Goal: Task Accomplishment & Management: Complete application form

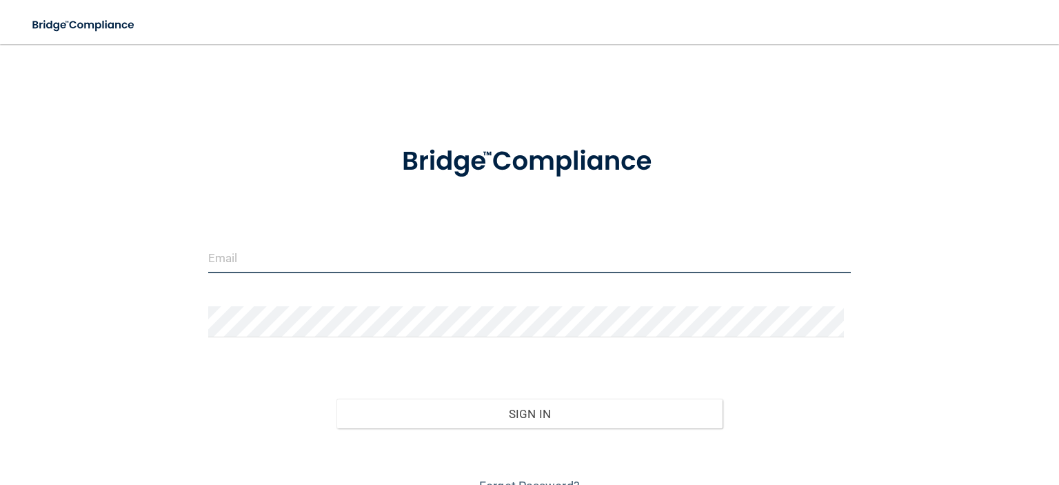
click at [427, 258] on input "email" at bounding box center [529, 257] width 642 height 31
type input "[PERSON_NAME][EMAIL_ADDRESS][DOMAIN_NAME]"
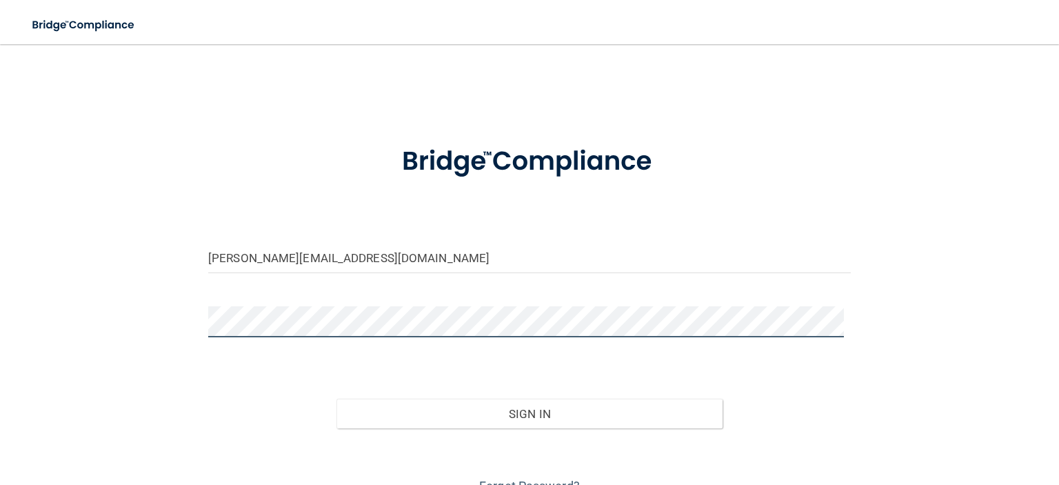
click at [336, 398] on button "Sign In" at bounding box center [528, 413] width 385 height 30
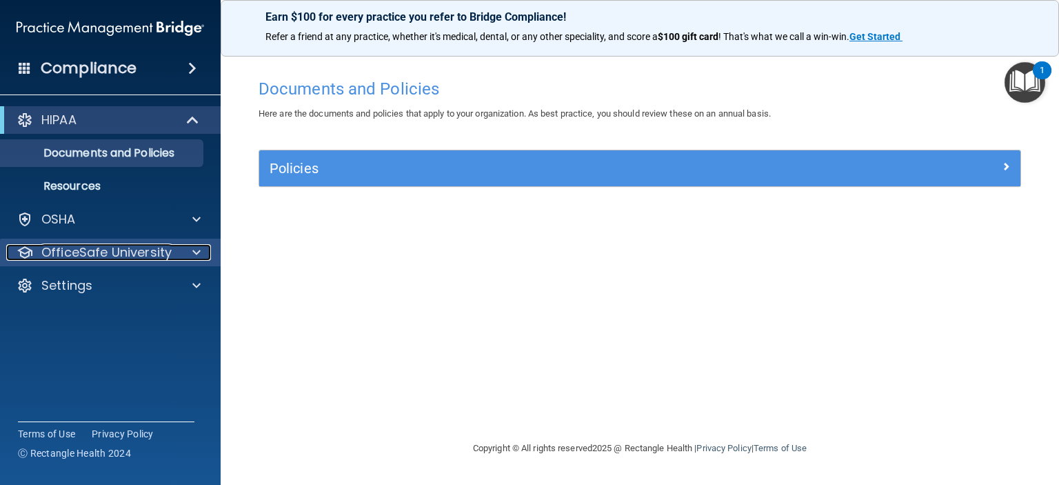
click at [116, 248] on p "OfficeSafe University" at bounding box center [106, 252] width 130 height 17
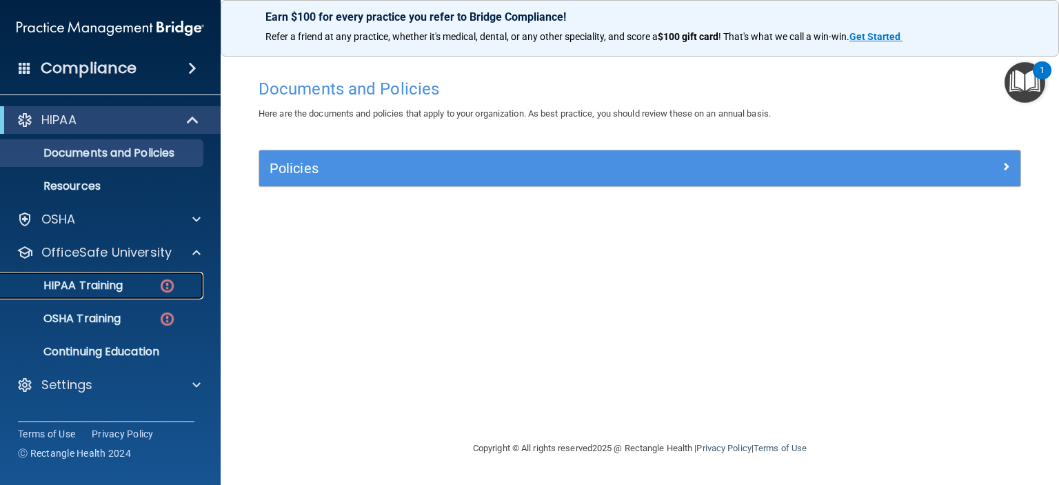
click at [118, 287] on p "HIPAA Training" at bounding box center [66, 285] width 114 height 14
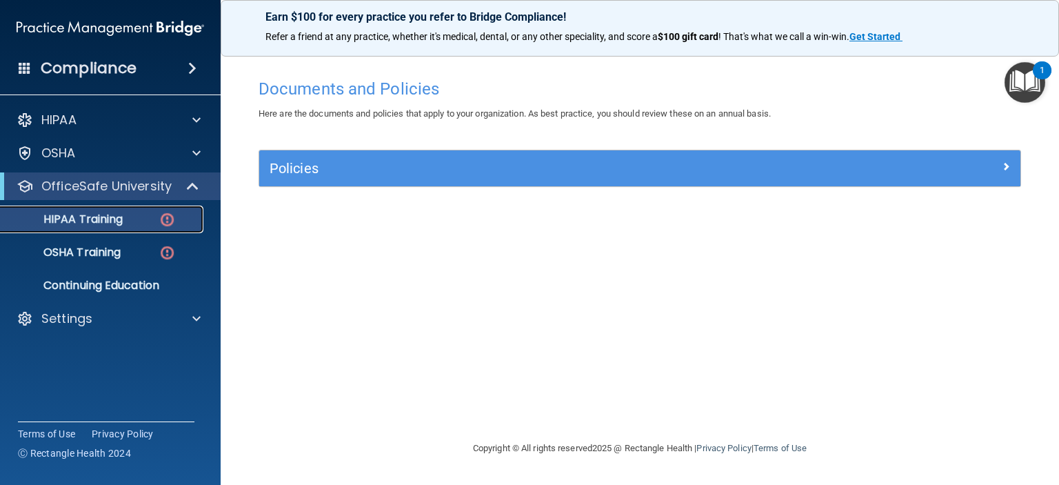
click at [118, 226] on p "HIPAA Training" at bounding box center [66, 219] width 114 height 14
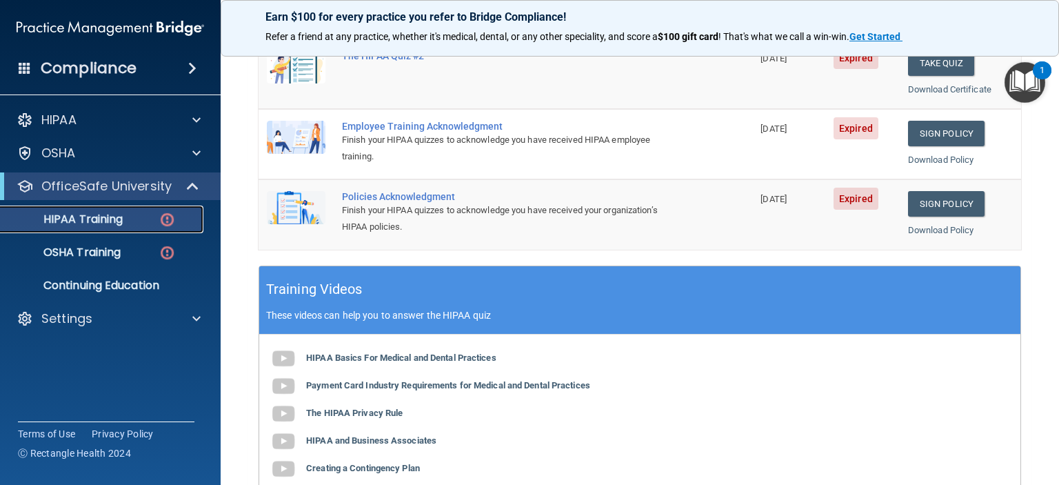
scroll to position [138, 0]
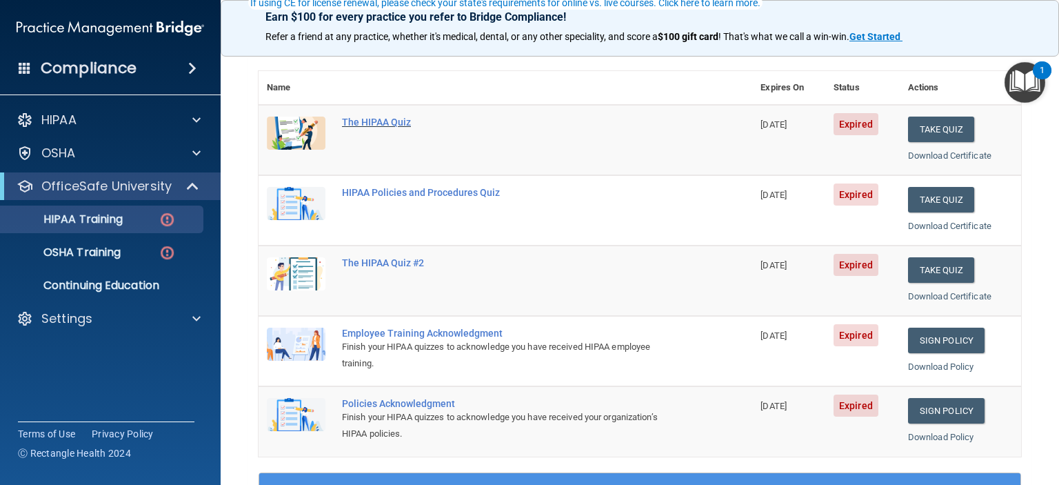
click at [405, 118] on div "The HIPAA Quiz" at bounding box center [512, 121] width 341 height 11
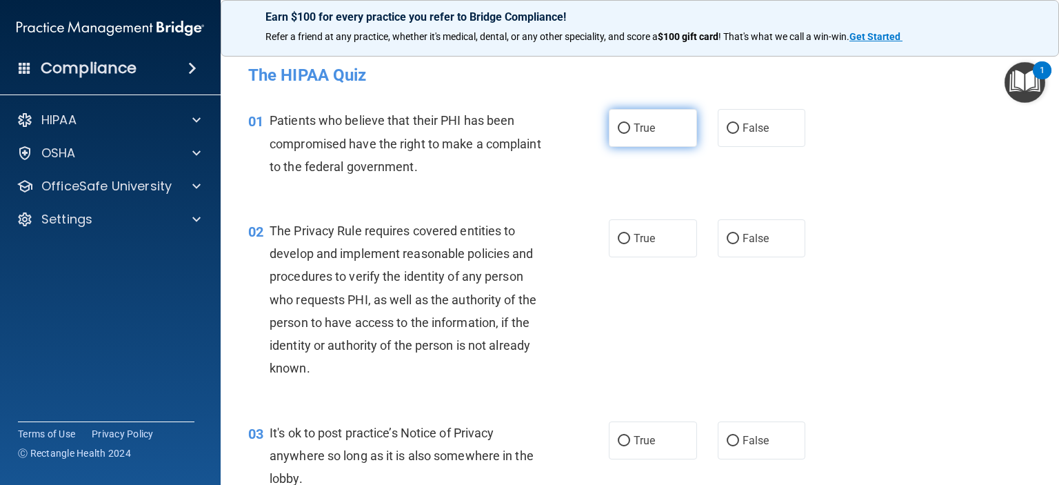
click at [684, 133] on label "True" at bounding box center [653, 128] width 88 height 38
click at [630, 133] on input "True" at bounding box center [624, 128] width 12 height 10
radio input "true"
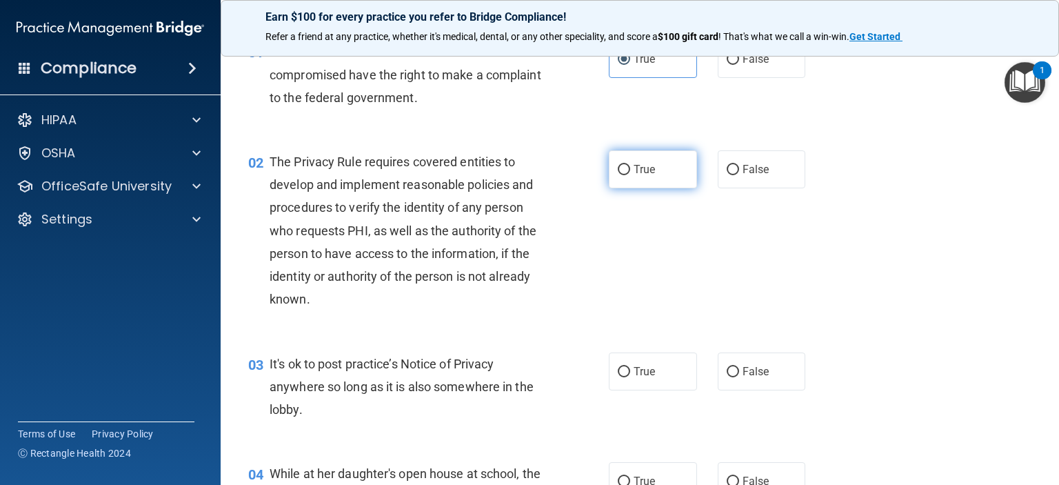
click at [675, 167] on label "True" at bounding box center [653, 169] width 88 height 38
click at [630, 167] on input "True" at bounding box center [624, 170] width 12 height 10
radio input "true"
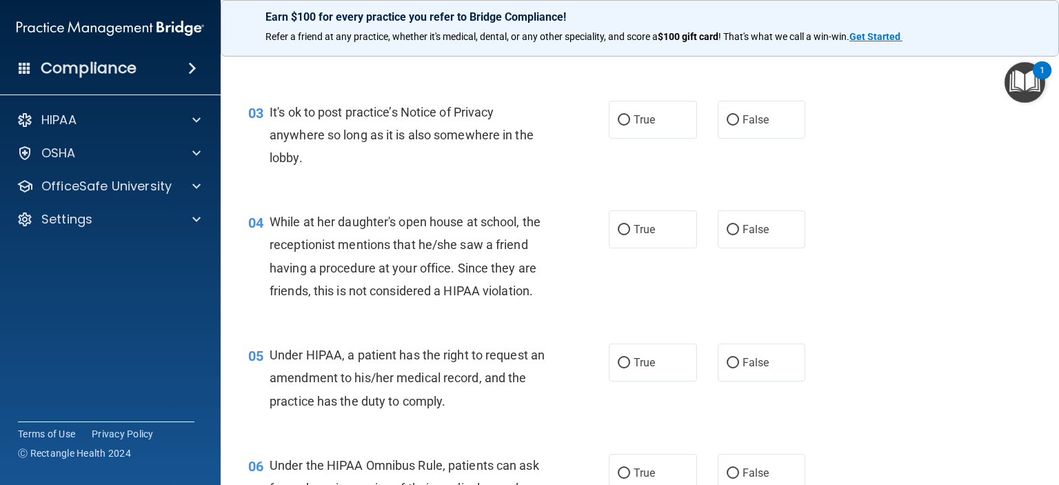
scroll to position [345, 0]
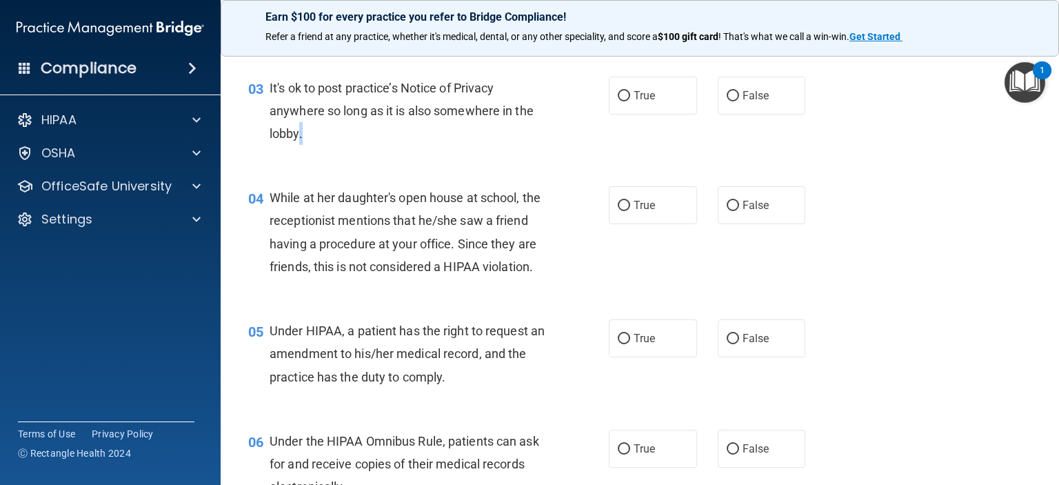
click at [298, 136] on span "It's ok to post practice’s Notice of Privacy anywhere so long as it is also som…" at bounding box center [402, 111] width 264 height 60
click at [298, 134] on span "It's ok to post practice’s Notice of Privacy anywhere so long as it is also som…" at bounding box center [402, 111] width 264 height 60
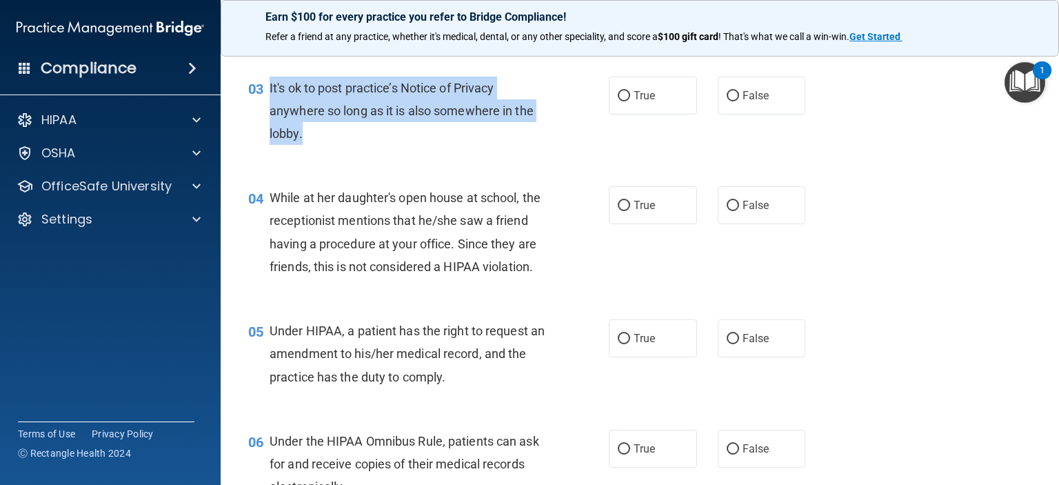
drag, startPoint x: 301, startPoint y: 130, endPoint x: 265, endPoint y: 79, distance: 62.3
click at [265, 79] on div "03 It's ok to post practice’s Notice of Privacy anywhere so long as it is also …" at bounding box center [428, 115] width 402 height 76
copy div "It's ok to post practice’s Notice of Privacy anywhere so long as it is also som…"
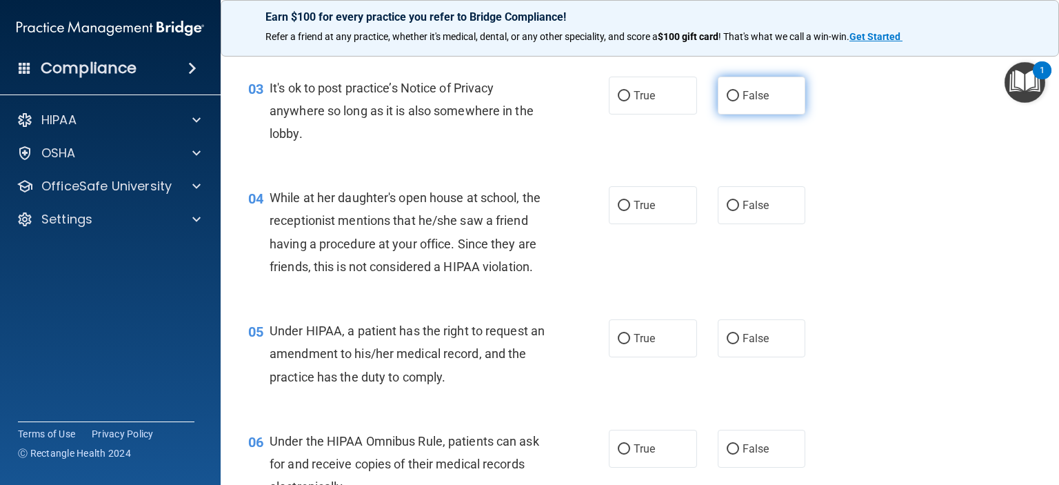
click at [753, 103] on label "False" at bounding box center [762, 96] width 88 height 38
click at [739, 101] on input "False" at bounding box center [732, 96] width 12 height 10
radio input "true"
click at [731, 201] on input "False" at bounding box center [732, 206] width 12 height 10
radio input "true"
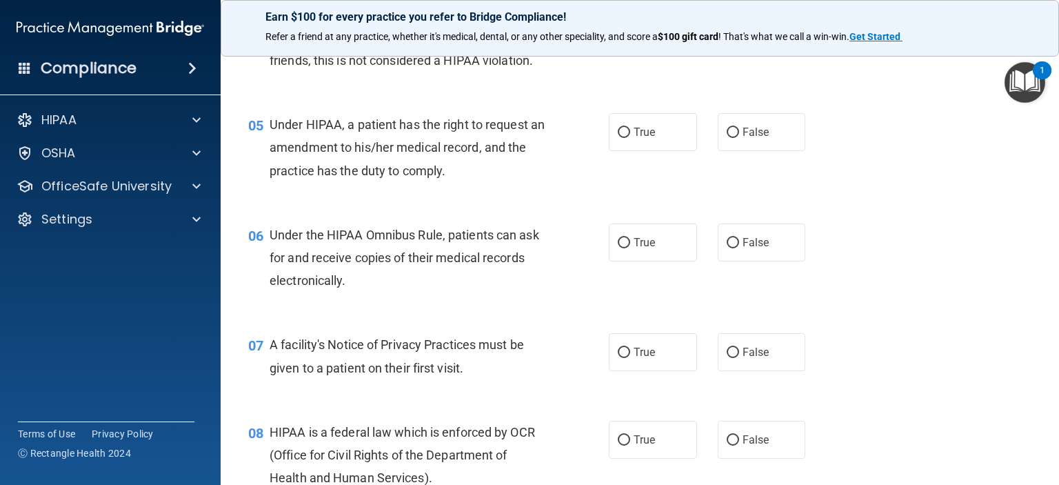
scroll to position [551, 0]
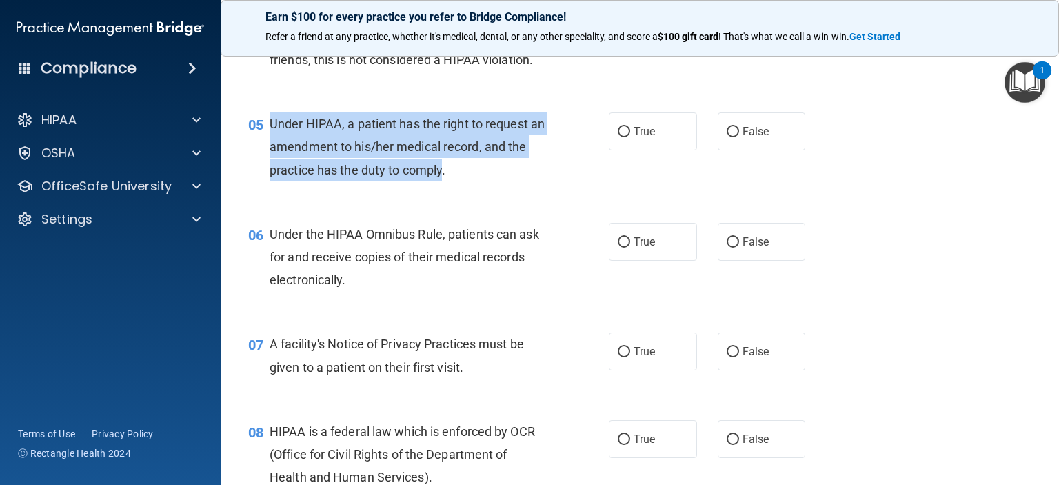
drag, startPoint x: 463, startPoint y: 196, endPoint x: 270, endPoint y: 144, distance: 200.0
click at [270, 144] on span "Under HIPAA, a patient has the right to request an amendment to his/her medical…" at bounding box center [407, 146] width 275 height 60
copy span "Under HIPAA, a patient has the right to request an amendment to his/her medical…"
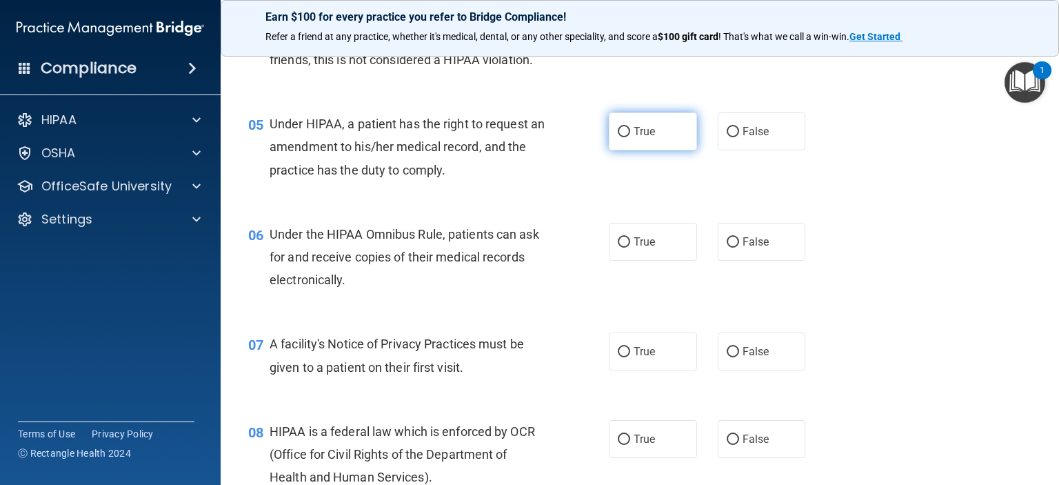
click at [633, 138] on span "True" at bounding box center [643, 131] width 21 height 13
click at [630, 137] on input "True" at bounding box center [624, 132] width 12 height 10
radio input "true"
click at [347, 292] on div "Under the HIPAA Omnibus Rule, patients can ask for and receive copies of their …" at bounding box center [413, 257] width 286 height 69
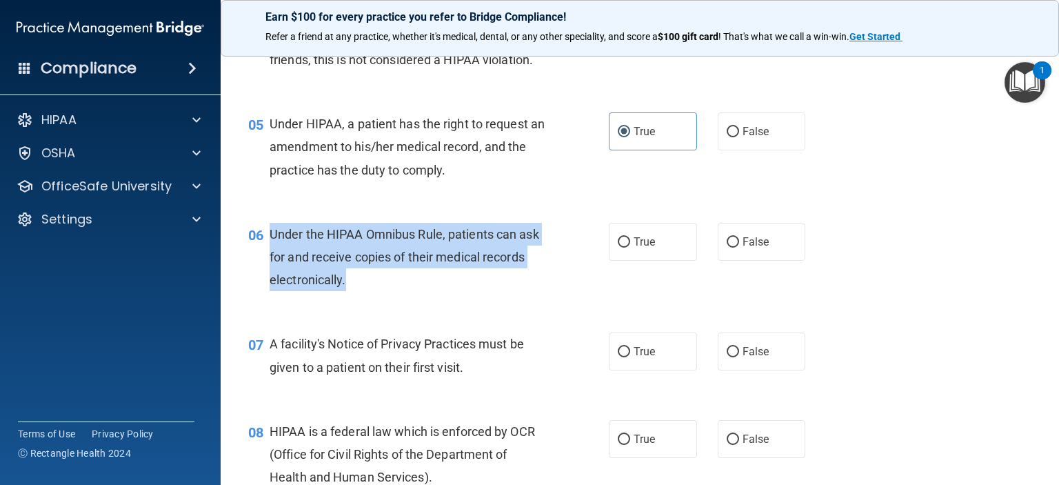
drag, startPoint x: 345, startPoint y: 304, endPoint x: 270, endPoint y: 247, distance: 94.0
click at [270, 247] on div "Under the HIPAA Omnibus Rule, patients can ask for and receive copies of their …" at bounding box center [413, 257] width 286 height 69
copy span "Under the HIPAA Omnibus Rule, patients can ask for and receive copies of their …"
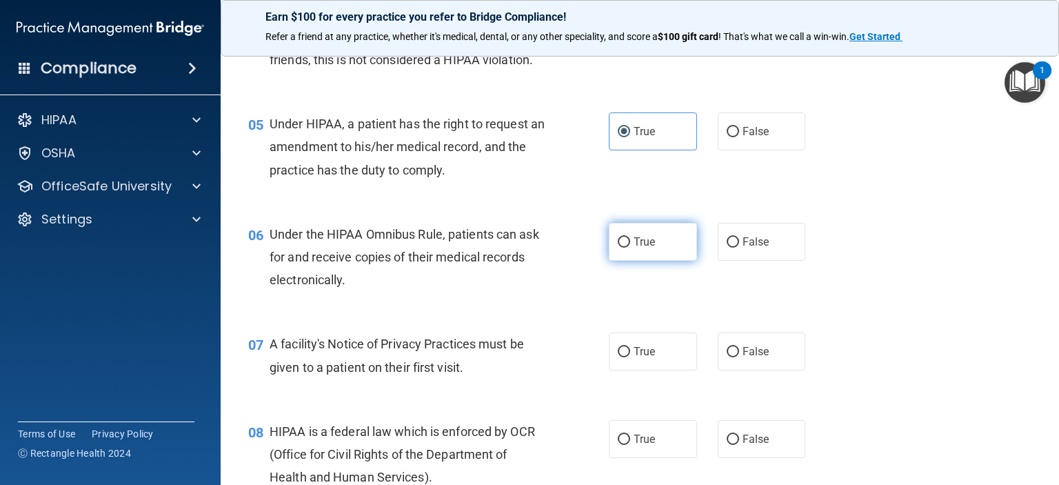
click at [638, 248] on span "True" at bounding box center [643, 241] width 21 height 13
click at [630, 247] on input "True" at bounding box center [624, 242] width 12 height 10
radio input "true"
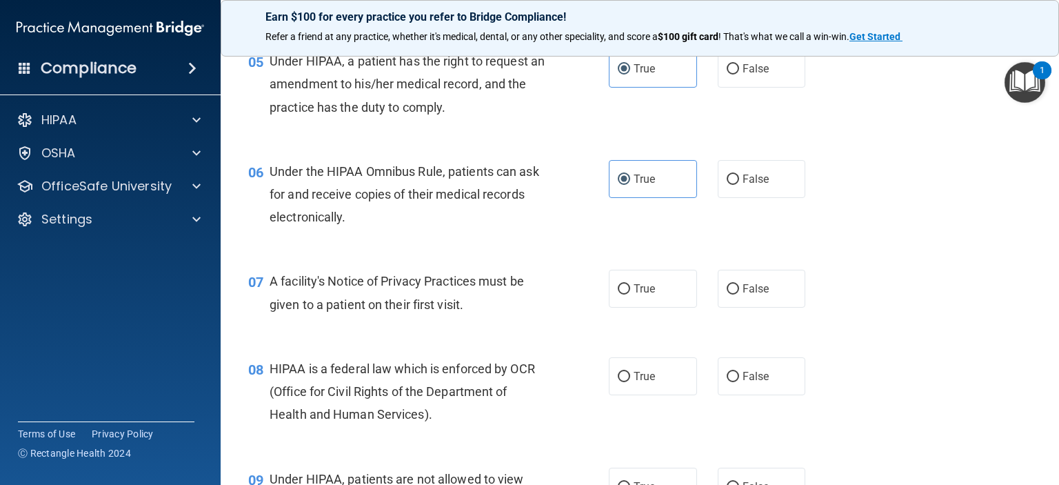
scroll to position [689, 0]
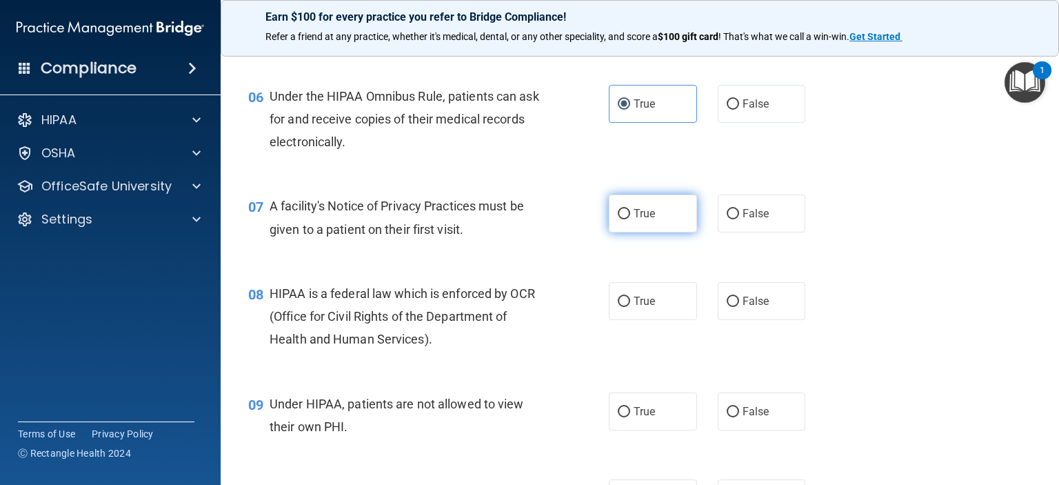
click at [633, 220] on span "True" at bounding box center [643, 213] width 21 height 13
click at [629, 219] on input "True" at bounding box center [624, 214] width 12 height 10
radio input "true"
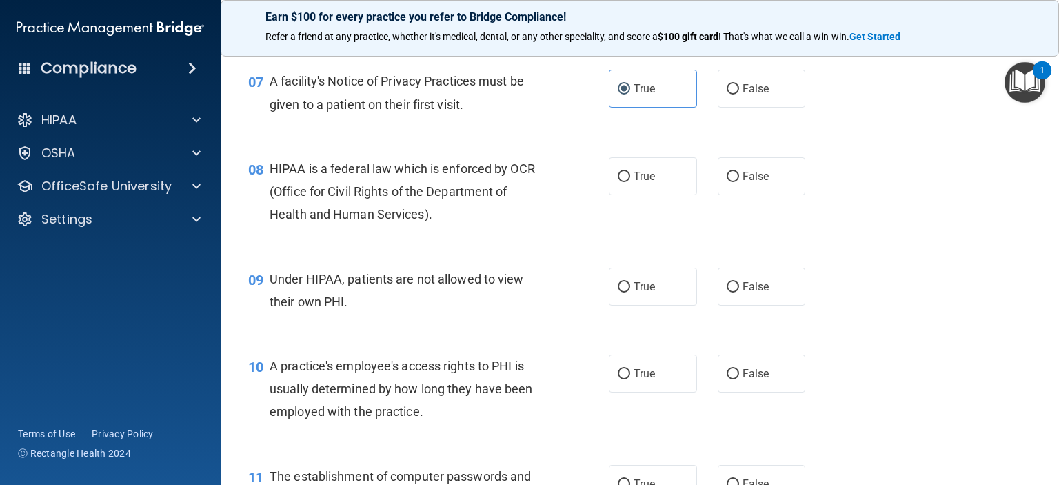
scroll to position [827, 0]
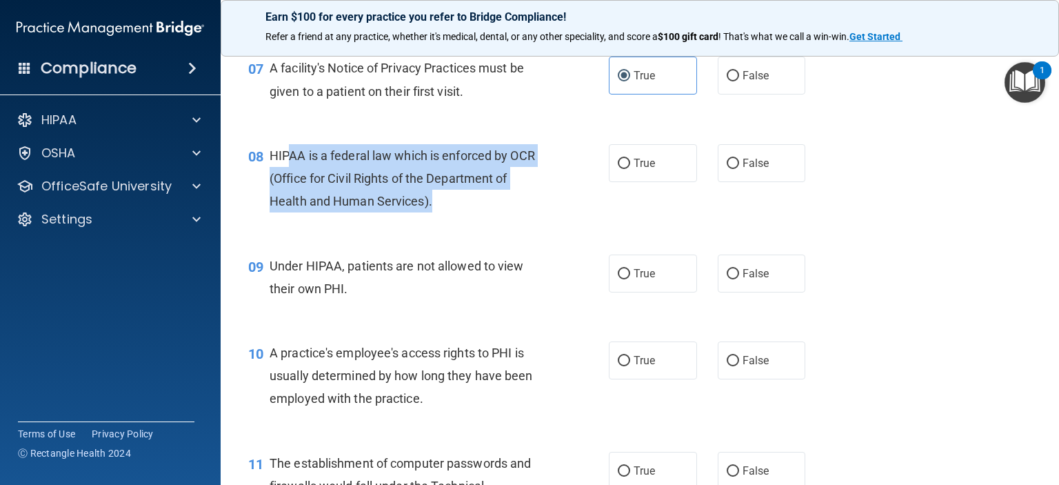
drag, startPoint x: 435, startPoint y: 226, endPoint x: 285, endPoint y: 169, distance: 160.8
click at [285, 169] on div "HIPAA is a federal law which is enforced by OCR (Office for Civil Rights of the…" at bounding box center [413, 178] width 286 height 69
click at [431, 208] on span "HIPAA is a federal law which is enforced by OCR (Office for Civil Rights of the…" at bounding box center [402, 178] width 265 height 60
click at [440, 213] on div "HIPAA is a federal law which is enforced by OCR (Office for Civil Rights of the…" at bounding box center [413, 178] width 286 height 69
drag, startPoint x: 430, startPoint y: 225, endPoint x: 254, endPoint y: 174, distance: 183.0
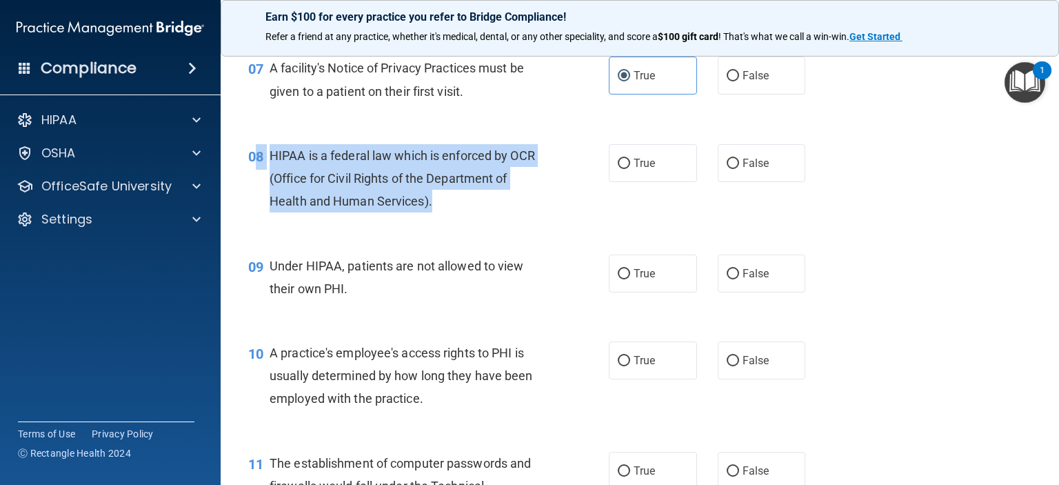
click at [254, 174] on div "08 HIPAA is a federal law which is enforced by OCR (Office for Civil Rights of …" at bounding box center [428, 182] width 402 height 76
copy div "8 HIPAA is a federal law which is enforced by OCR (Office for Civil Rights of t…"
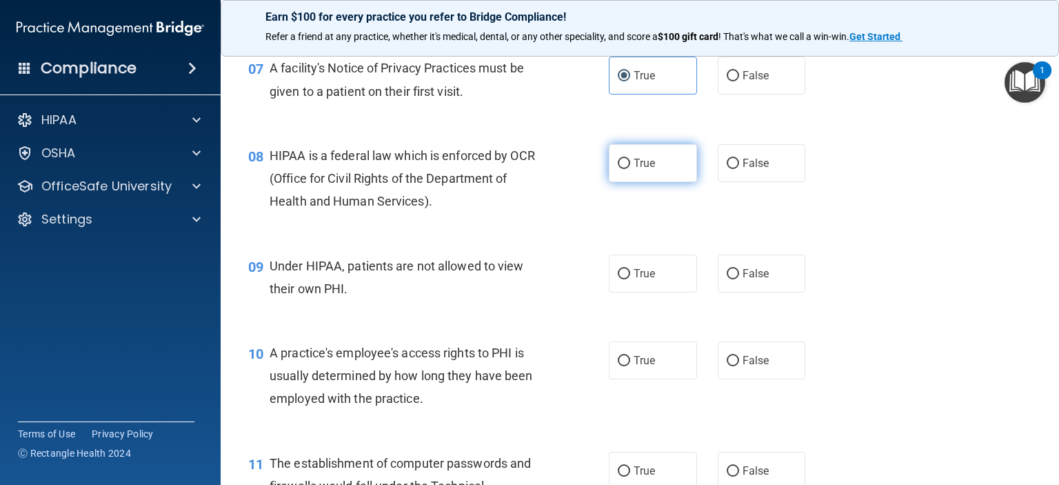
click at [645, 179] on label "True" at bounding box center [653, 163] width 88 height 38
click at [630, 169] on input "True" at bounding box center [624, 164] width 12 height 10
radio input "true"
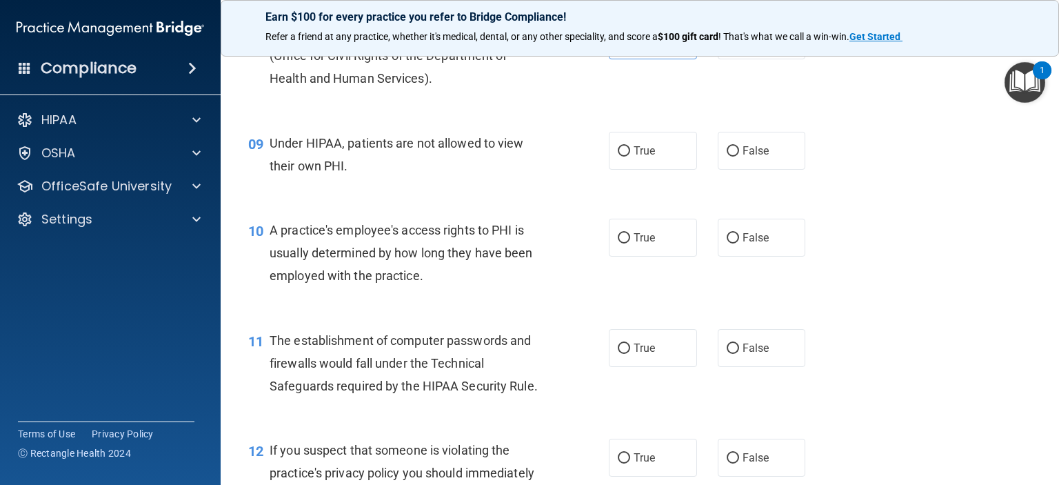
scroll to position [965, 0]
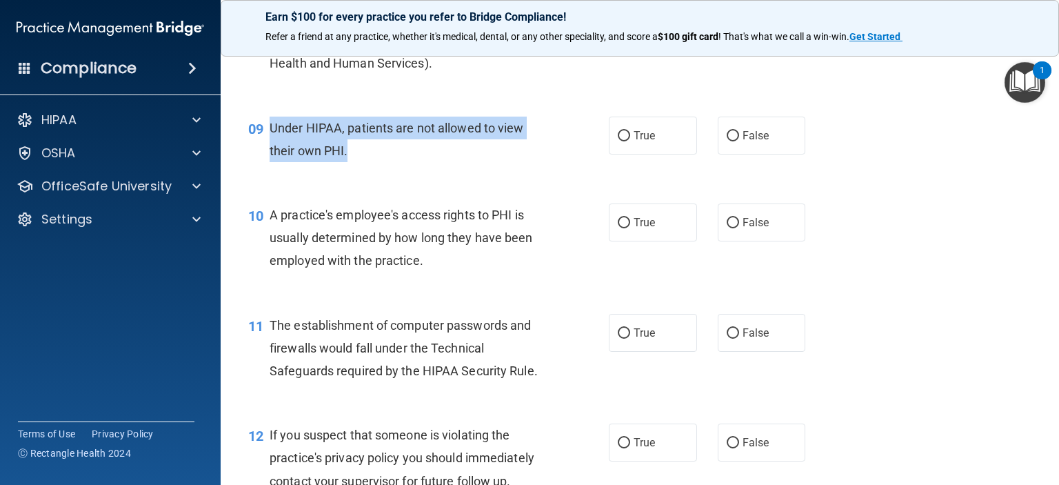
drag, startPoint x: 344, startPoint y: 173, endPoint x: 272, endPoint y: 150, distance: 75.9
click at [272, 150] on span "Under HIPAA, patients are not allowed to view their own PHI." at bounding box center [397, 139] width 254 height 37
copy span "Under HIPAA, patients are not allowed to view their own PHI."
click at [356, 162] on div "Under HIPAA, patients are not allowed to view their own PHI." at bounding box center [413, 138] width 286 height 45
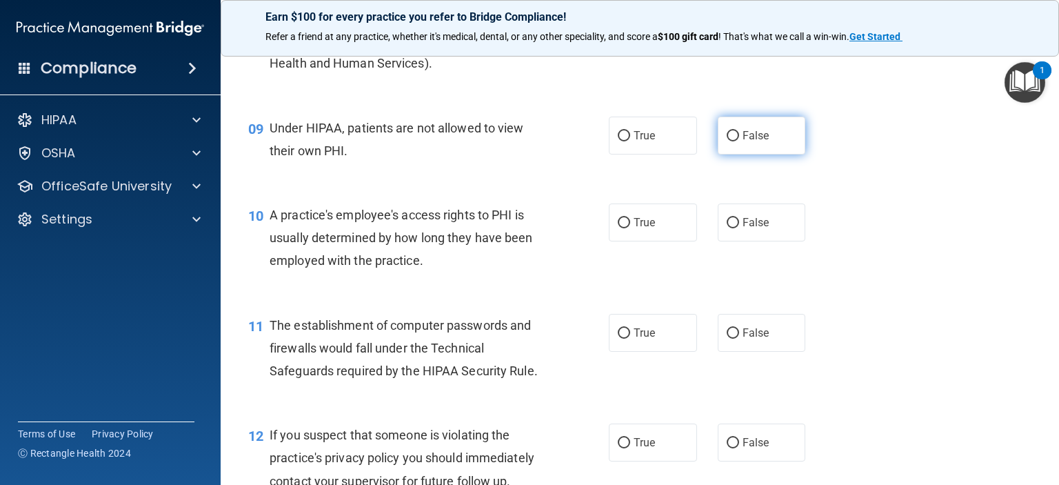
click at [733, 154] on label "False" at bounding box center [762, 135] width 88 height 38
click at [733, 141] on input "False" at bounding box center [732, 136] width 12 height 10
radio input "true"
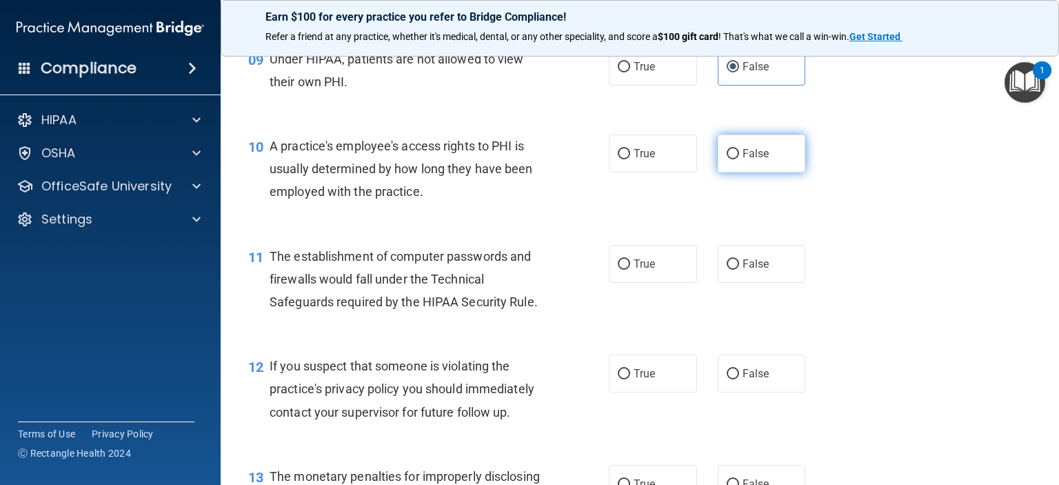
click at [726, 159] on input "False" at bounding box center [732, 154] width 12 height 10
radio input "true"
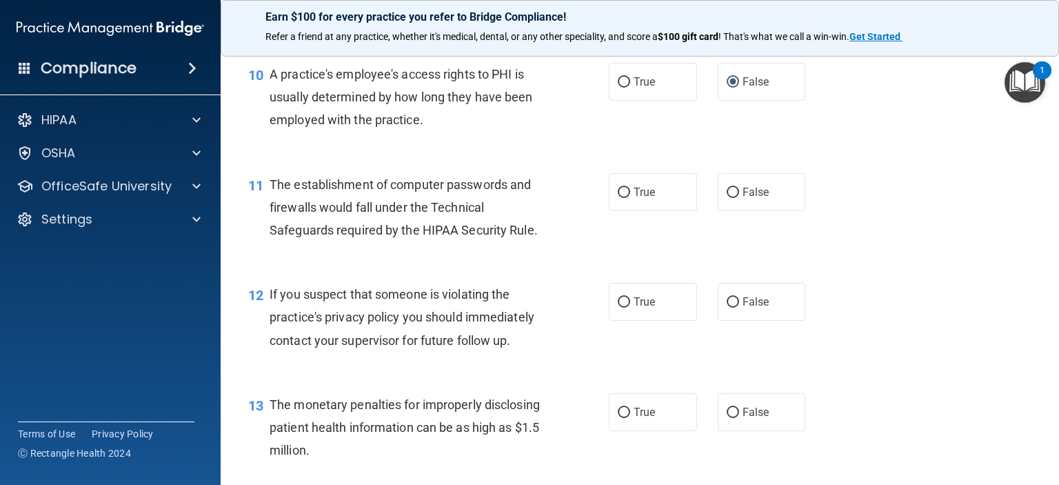
scroll to position [1172, 0]
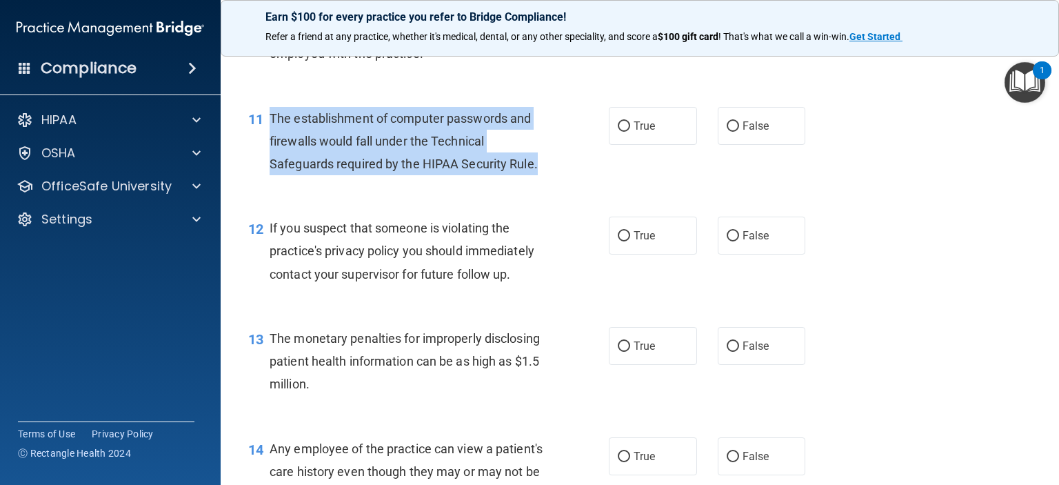
drag, startPoint x: 538, startPoint y: 187, endPoint x: 268, endPoint y: 139, distance: 273.8
click at [268, 139] on div "11 The establishment of computer passwords and firewalls would fall under the T…" at bounding box center [428, 145] width 402 height 76
copy div "The establishment of computer passwords and firewalls would fall under the Tech…"
click at [551, 181] on div "11 The establishment of computer passwords and firewalls would fall under the T…" at bounding box center [428, 145] width 402 height 76
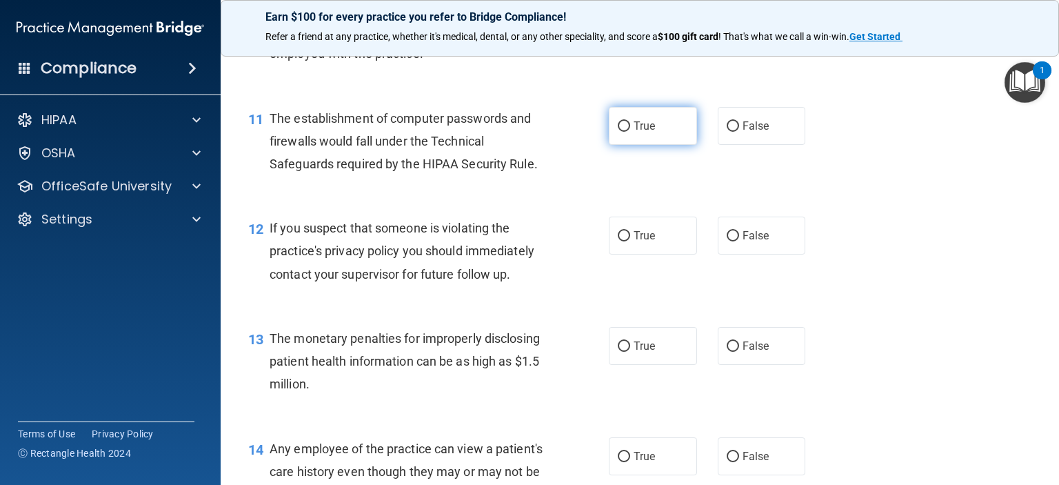
click at [653, 145] on label "True" at bounding box center [653, 126] width 88 height 38
click at [630, 132] on input "True" at bounding box center [624, 126] width 12 height 10
radio input "true"
click at [633, 242] on span "True" at bounding box center [643, 235] width 21 height 13
click at [630, 241] on input "True" at bounding box center [624, 236] width 12 height 10
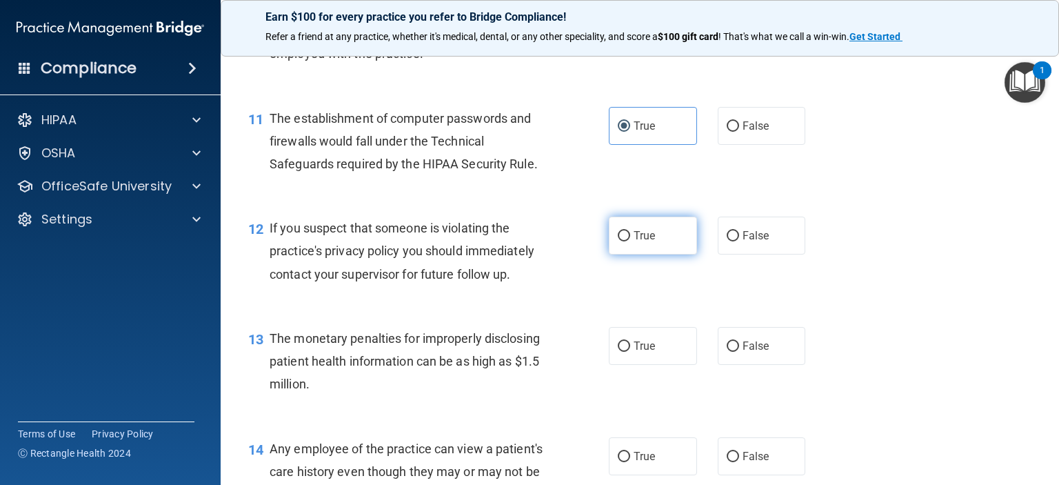
radio input "true"
drag, startPoint x: 515, startPoint y: 293, endPoint x: 532, endPoint y: 292, distance: 17.2
click at [505, 285] on div "If you suspect that someone is violating the practice's privacy policy you shou…" at bounding box center [413, 250] width 286 height 69
click at [532, 285] on div "If you suspect that someone is violating the practice's privacy policy you shou…" at bounding box center [413, 250] width 286 height 69
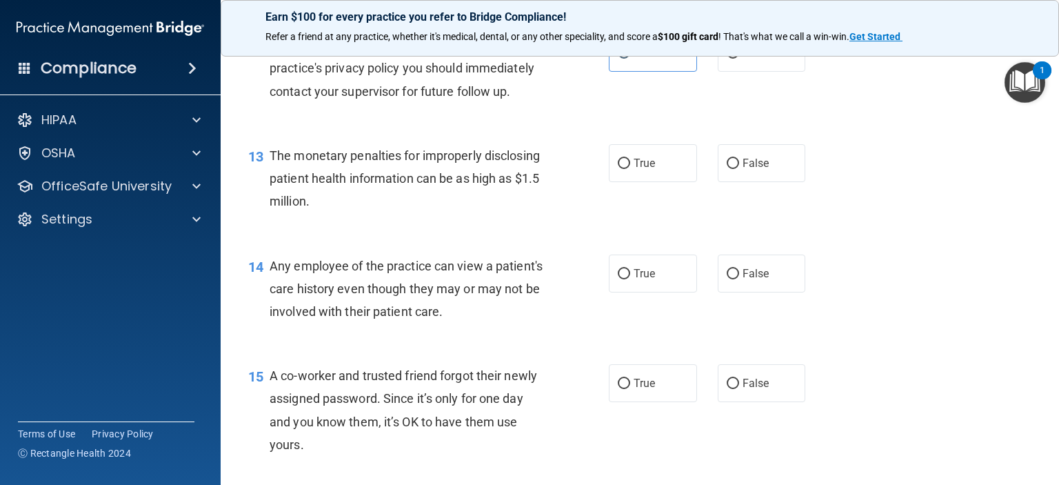
scroll to position [1379, 0]
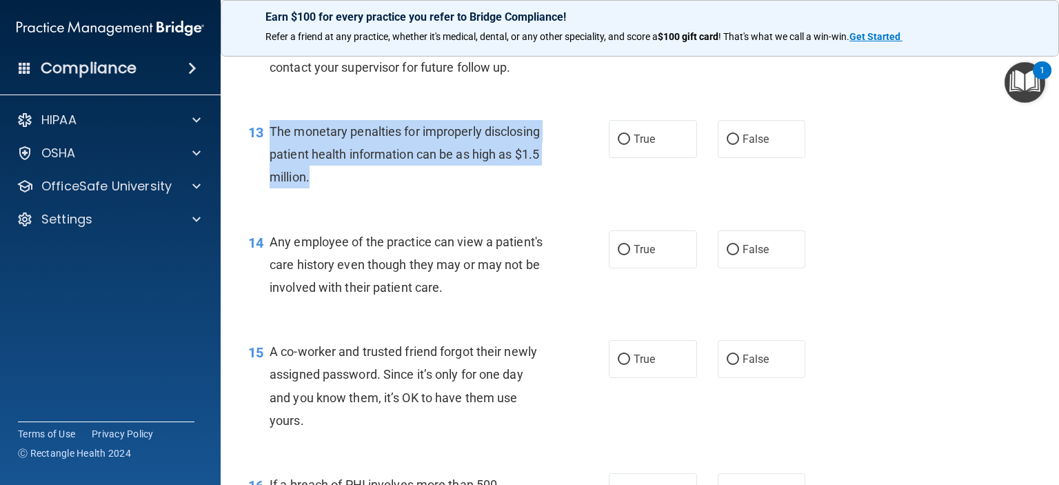
drag, startPoint x: 370, startPoint y: 199, endPoint x: 271, endPoint y: 148, distance: 111.6
click at [271, 148] on span "The monetary penalties for improperly disclosing patient health information can…" at bounding box center [405, 154] width 270 height 60
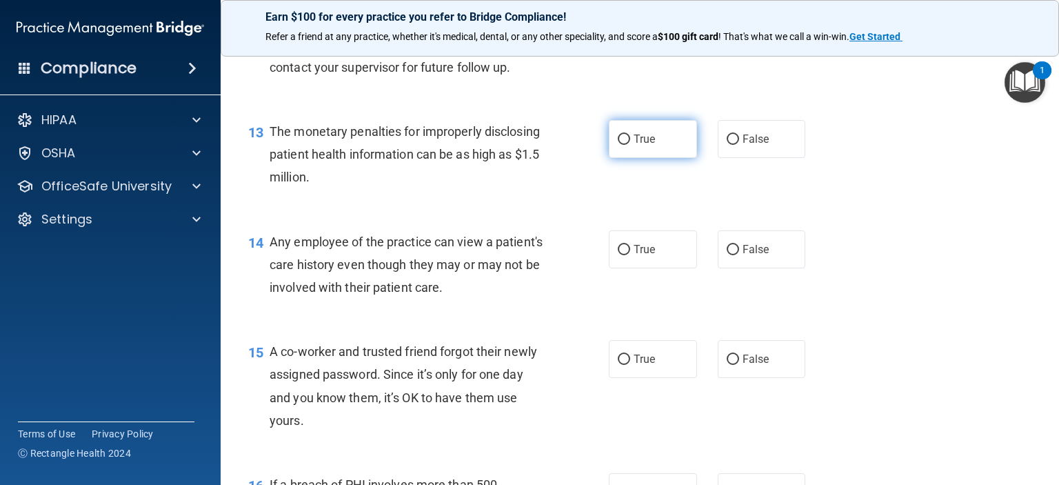
click at [633, 145] on span "True" at bounding box center [643, 138] width 21 height 13
click at [630, 145] on input "True" at bounding box center [624, 139] width 12 height 10
radio input "true"
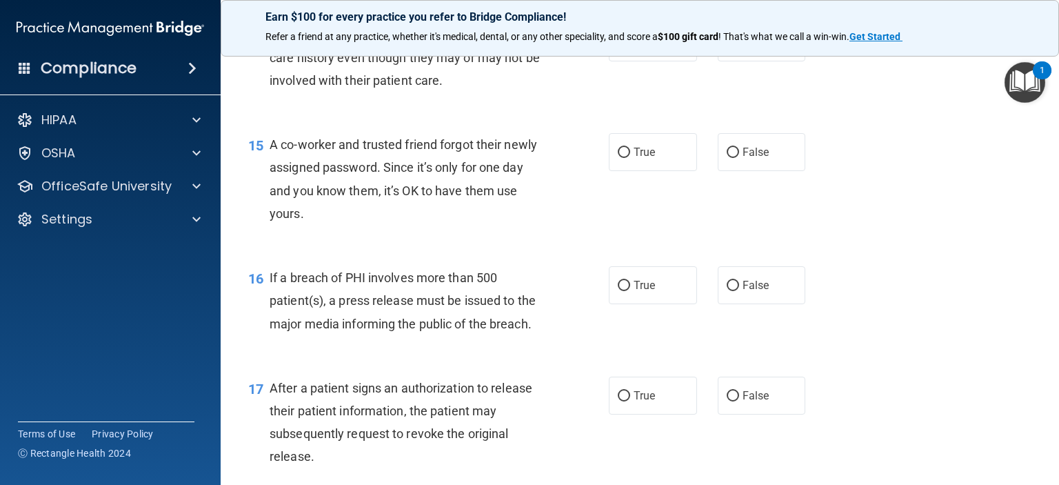
scroll to position [1516, 0]
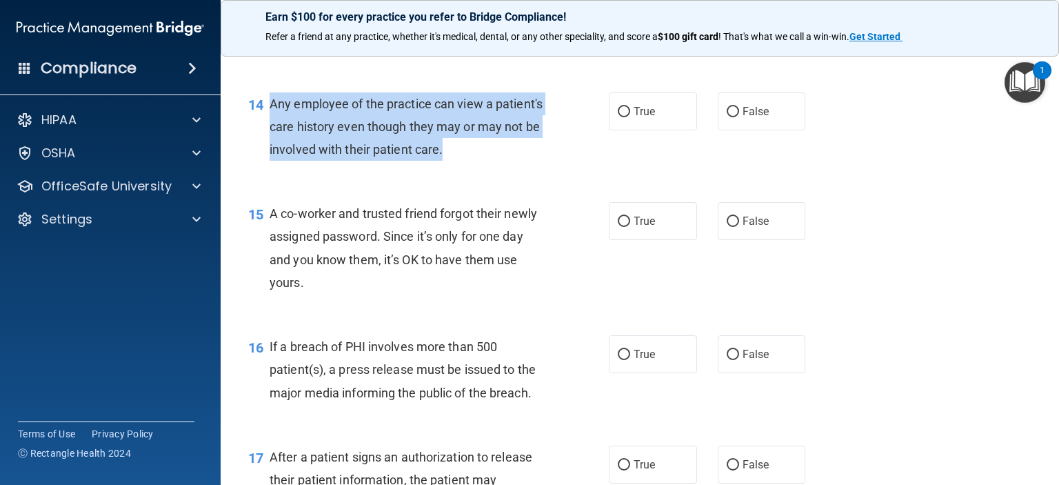
drag, startPoint x: 512, startPoint y: 172, endPoint x: 269, endPoint y: 130, distance: 246.8
click at [270, 130] on div "Any employee of the practice can view a patient's care history even though they…" at bounding box center [413, 126] width 286 height 69
copy span "Any employee of the practice can view a patient's care history even though they…"
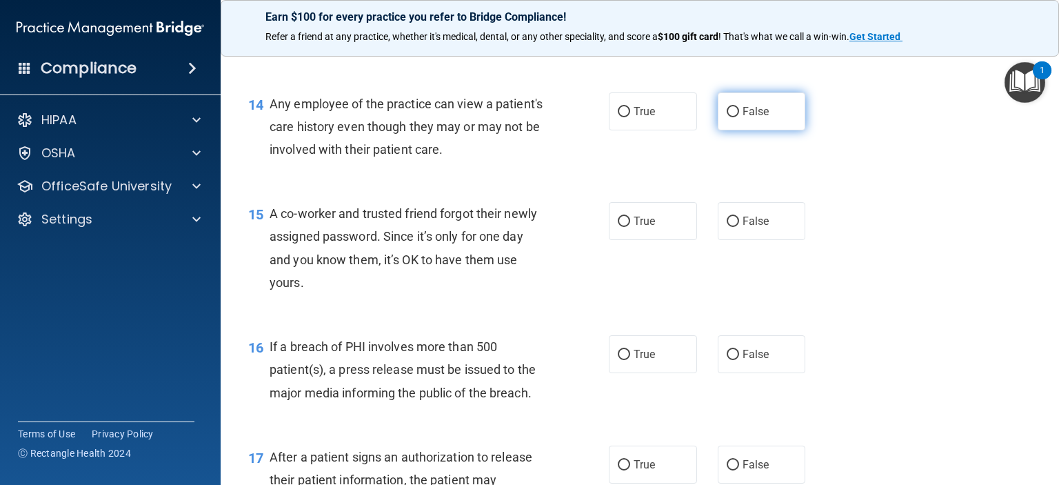
click at [742, 118] on span "False" at bounding box center [755, 111] width 27 height 13
click at [735, 117] on input "False" at bounding box center [732, 112] width 12 height 10
radio input "true"
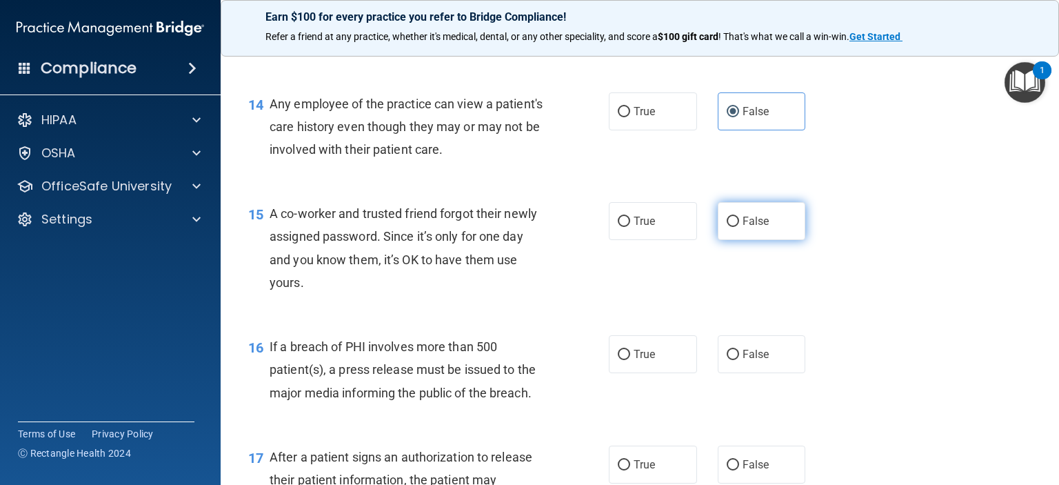
click at [746, 227] on span "False" at bounding box center [755, 220] width 27 height 13
click at [739, 227] on input "False" at bounding box center [732, 221] width 12 height 10
radio input "true"
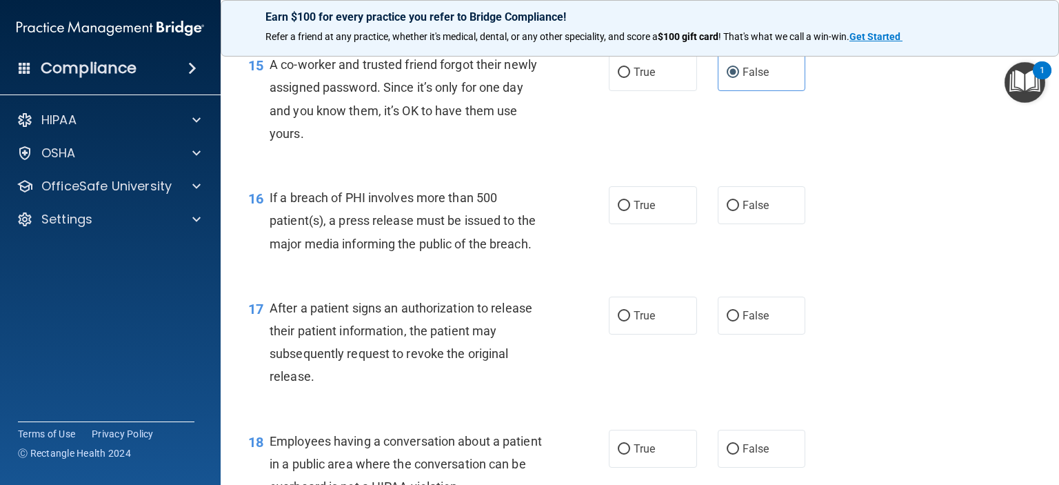
scroll to position [1734, 0]
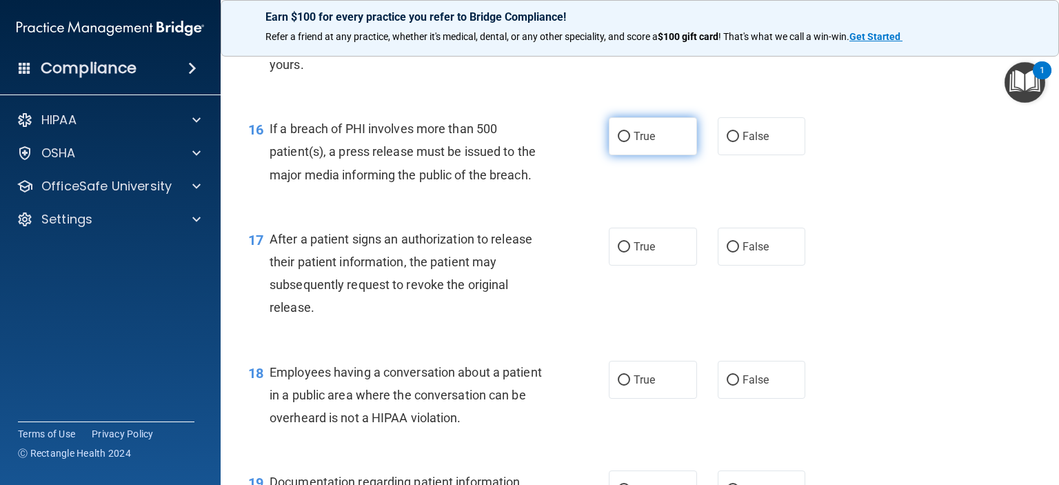
click at [651, 154] on label "True" at bounding box center [653, 136] width 88 height 38
click at [630, 142] on input "True" at bounding box center [624, 137] width 12 height 10
radio input "true"
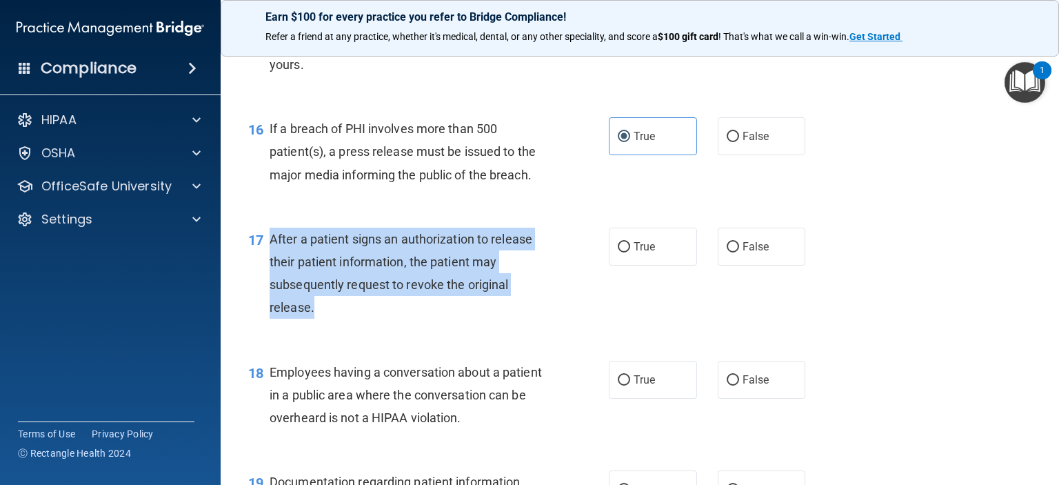
drag, startPoint x: 313, startPoint y: 329, endPoint x: 268, endPoint y: 260, distance: 82.2
click at [268, 260] on div "17 After a patient signs an authorization to release their patient information,…" at bounding box center [428, 276] width 402 height 99
copy div "After a patient signs an authorization to release their patient information, th…"
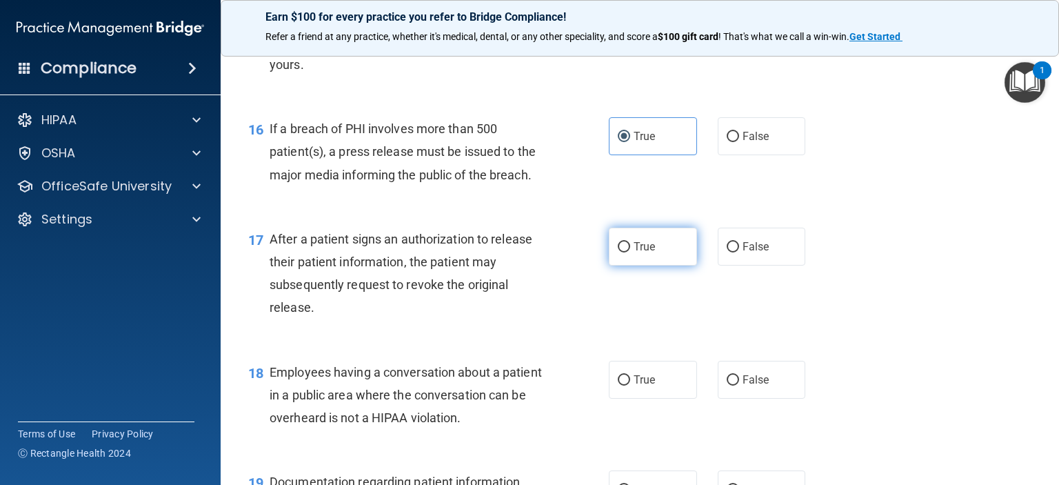
click at [667, 263] on label "True" at bounding box center [653, 246] width 88 height 38
click at [630, 252] on input "True" at bounding box center [624, 247] width 12 height 10
radio input "true"
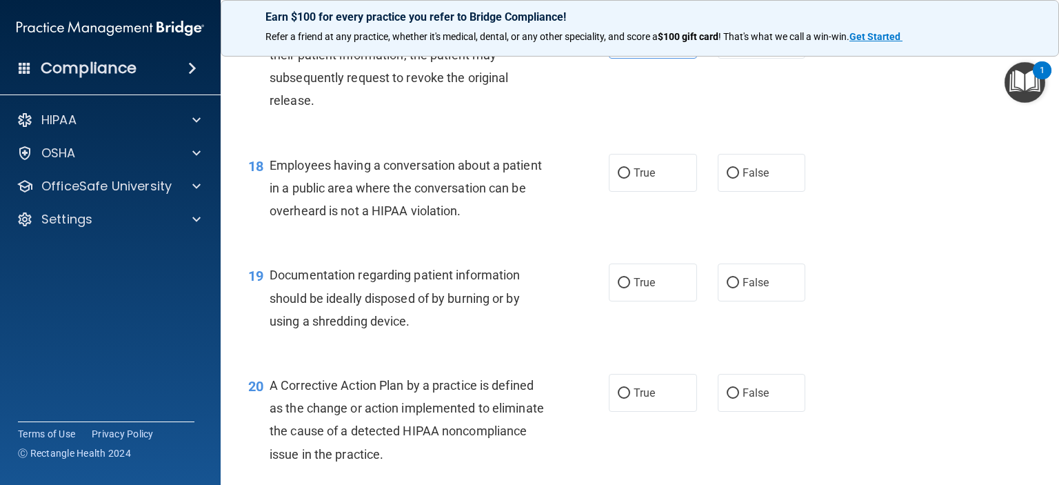
scroll to position [2010, 0]
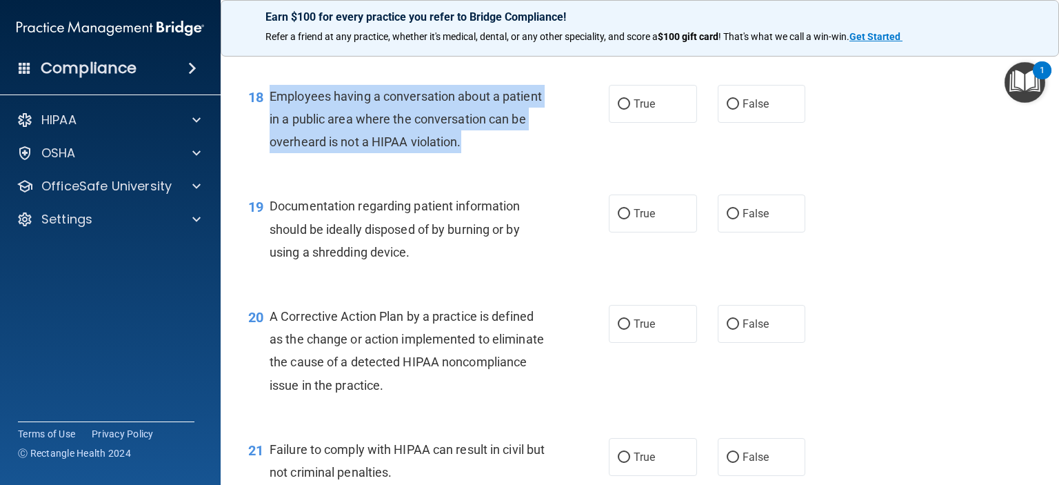
drag, startPoint x: 501, startPoint y: 167, endPoint x: 270, endPoint y: 112, distance: 238.1
click at [270, 112] on span "Employees having a conversation about a patient in a public area where the conv…" at bounding box center [406, 119] width 272 height 60
copy span "Employees having a conversation about a patient in a public area where the conv…"
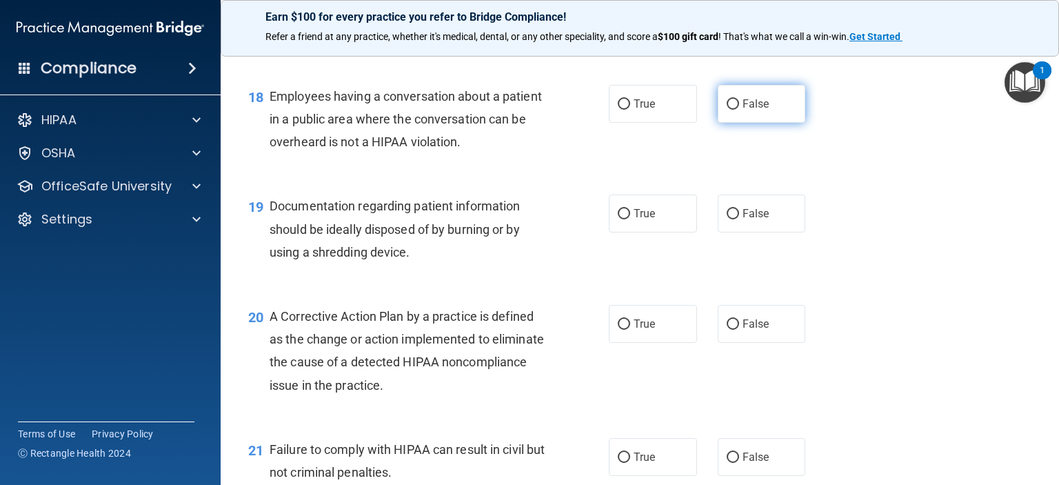
click at [764, 123] on label "False" at bounding box center [762, 104] width 88 height 38
click at [739, 110] on input "False" at bounding box center [732, 104] width 12 height 10
radio input "true"
click at [645, 220] on span "True" at bounding box center [643, 213] width 21 height 13
click at [630, 219] on input "True" at bounding box center [624, 214] width 12 height 10
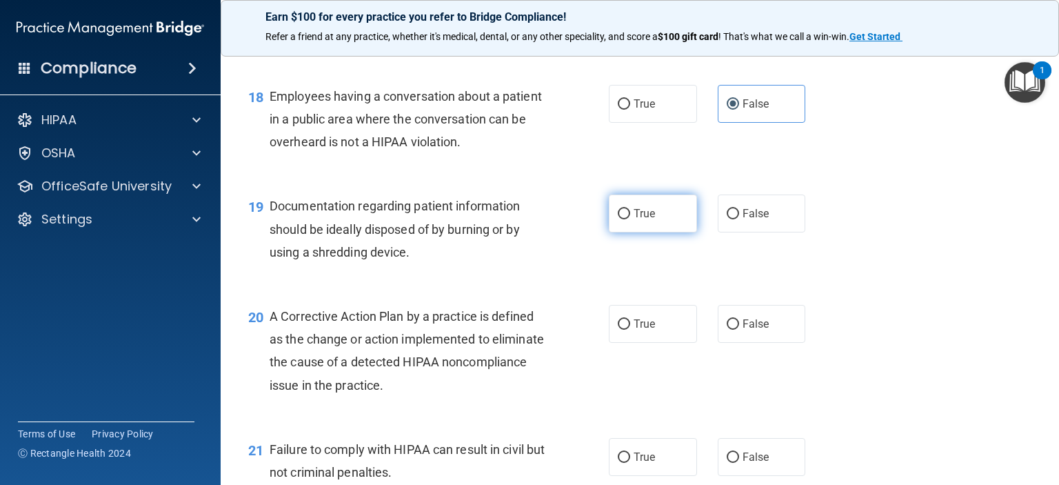
radio input "true"
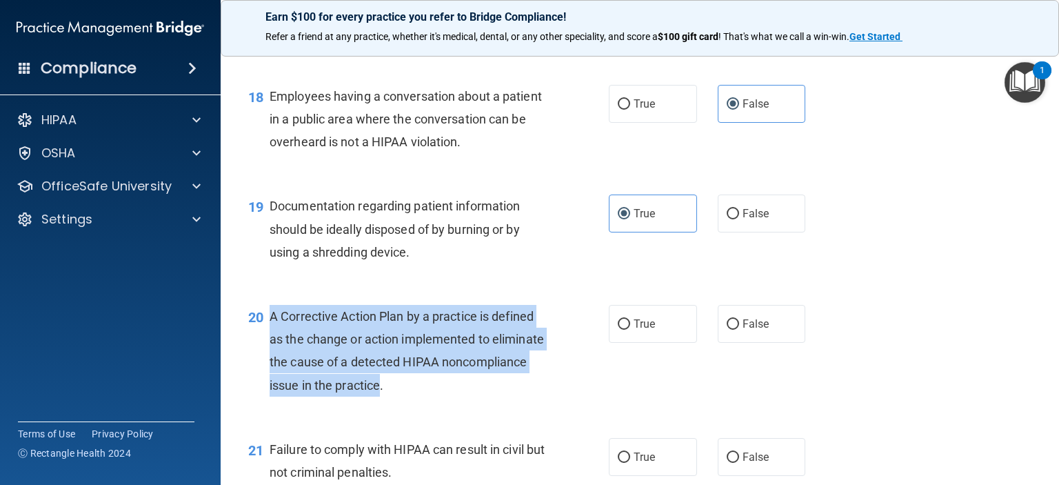
drag, startPoint x: 471, startPoint y: 407, endPoint x: 272, endPoint y: 341, distance: 209.2
click at [272, 341] on span "A Corrective Action Plan by a practice is defined as the change or action imple…" at bounding box center [407, 350] width 274 height 83
copy span "A Corrective Action Plan by a practice is defined as the change or action imple…"
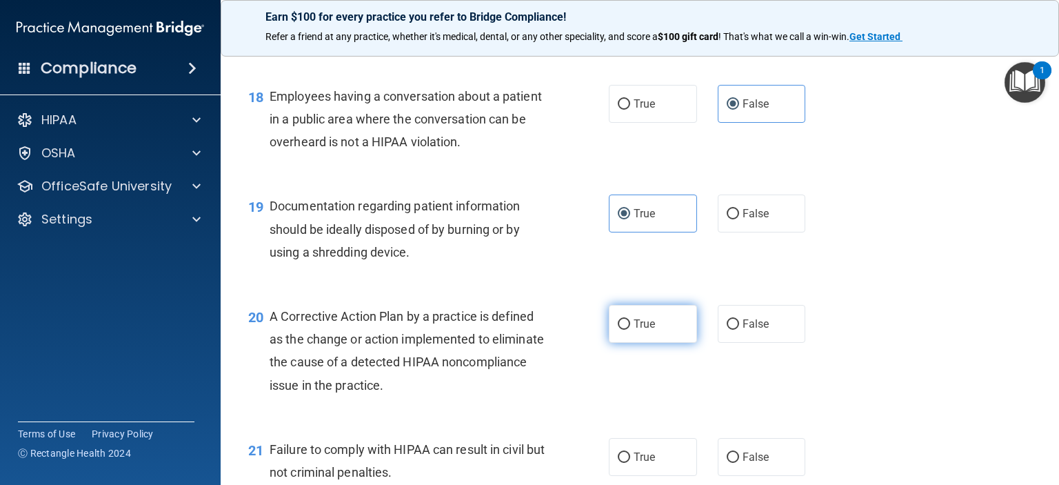
click at [650, 331] on label "True" at bounding box center [653, 324] width 88 height 38
click at [630, 329] on input "True" at bounding box center [624, 324] width 12 height 10
radio input "true"
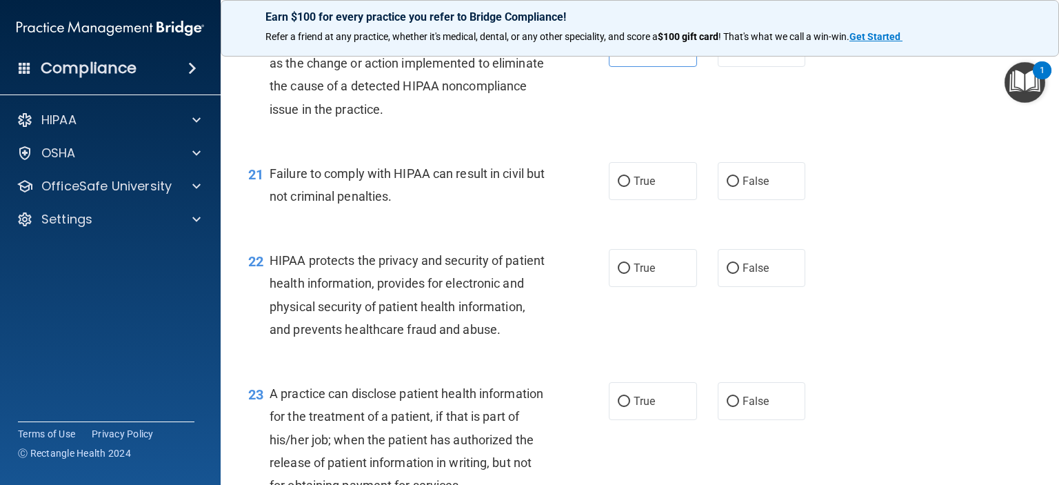
scroll to position [2355, 0]
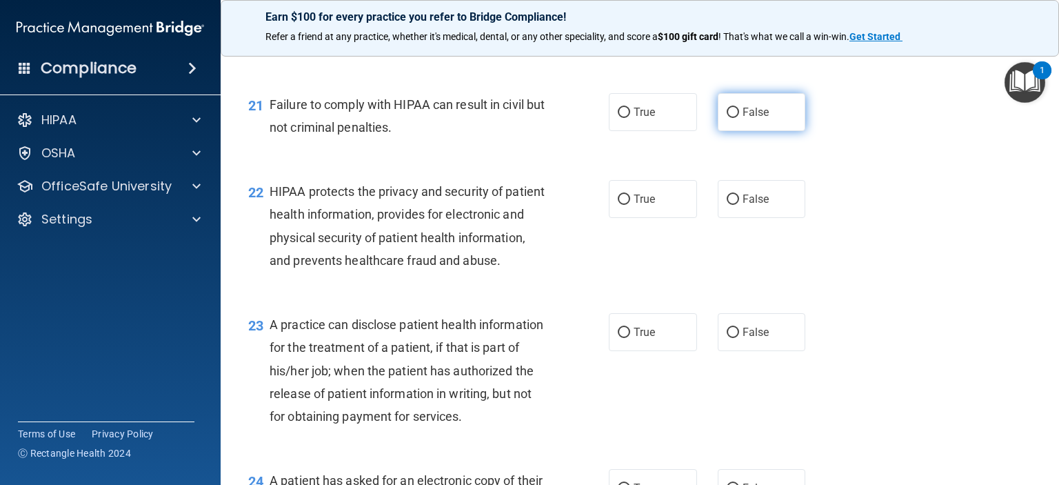
click at [771, 131] on label "False" at bounding box center [762, 112] width 88 height 38
click at [739, 118] on input "False" at bounding box center [732, 113] width 12 height 10
radio input "true"
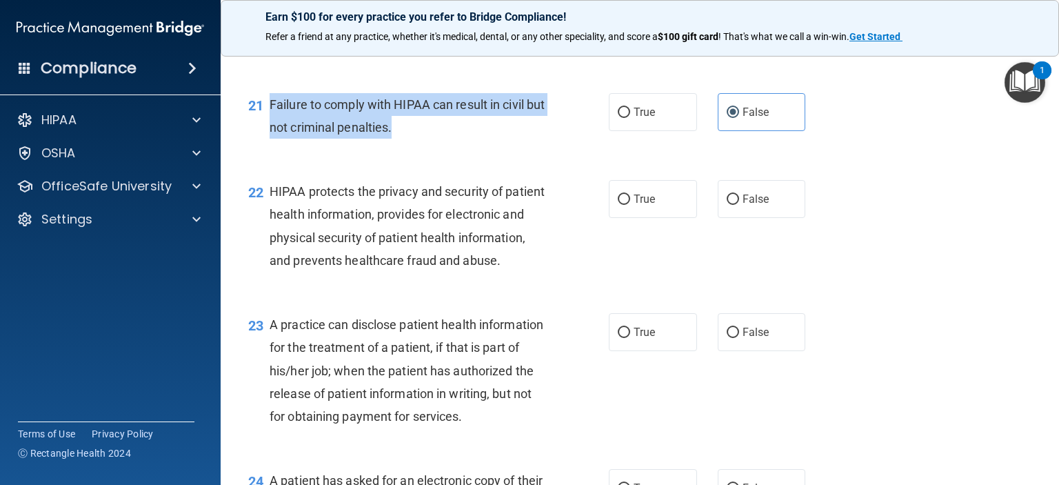
drag, startPoint x: 414, startPoint y: 152, endPoint x: 271, endPoint y: 125, distance: 145.2
click at [271, 125] on div "Failure to comply with HIPAA can result in civil but not criminal penalties." at bounding box center [413, 115] width 286 height 45
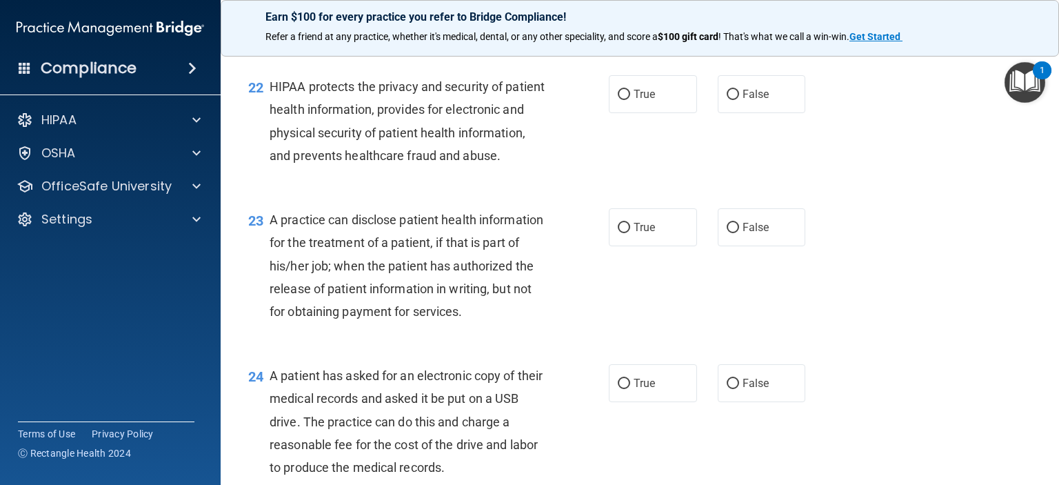
scroll to position [2492, 0]
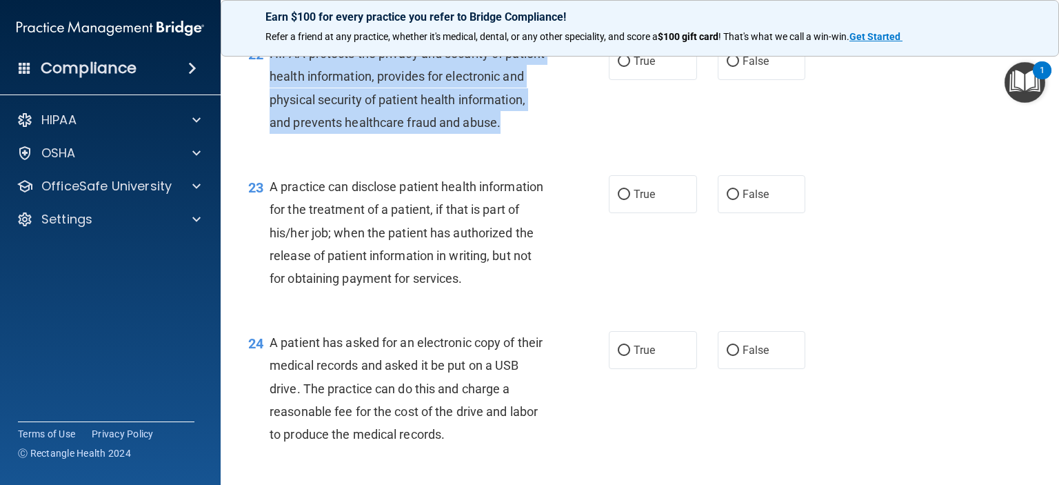
drag, startPoint x: 308, startPoint y: 171, endPoint x: 270, endPoint y: 76, distance: 102.7
click at [270, 76] on div "HIPAA protects the privacy and security of patient health information, provides…" at bounding box center [413, 88] width 286 height 92
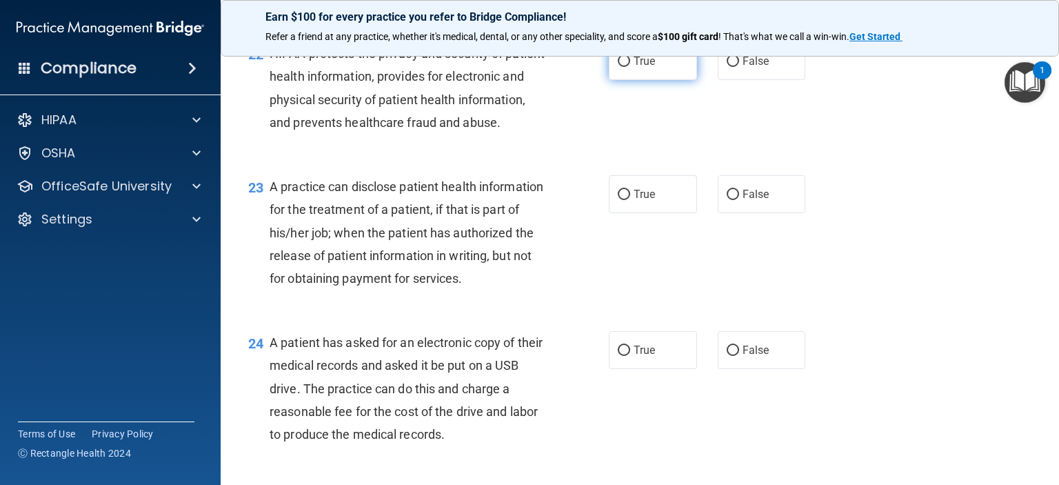
click at [640, 77] on label "True" at bounding box center [653, 61] width 88 height 38
click at [630, 67] on input "True" at bounding box center [624, 62] width 12 height 10
radio input "true"
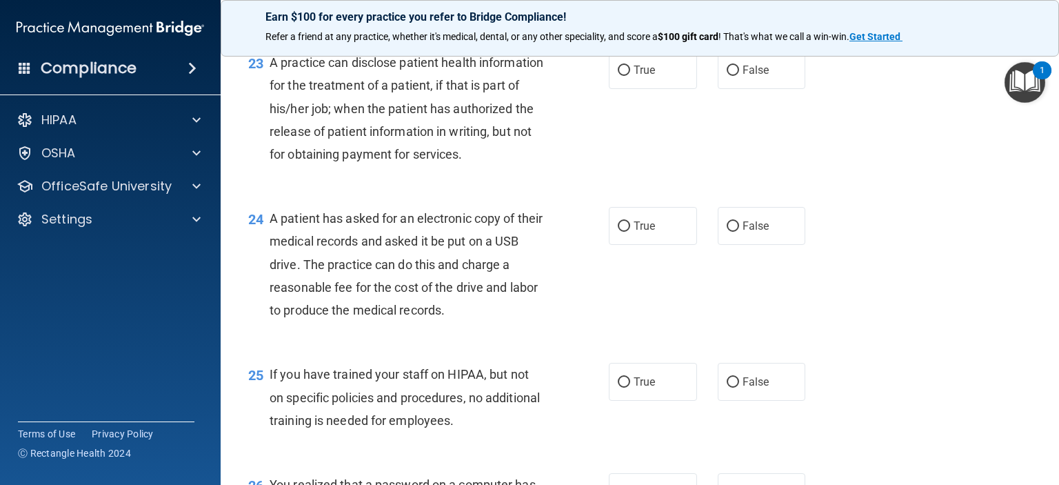
scroll to position [2630, 0]
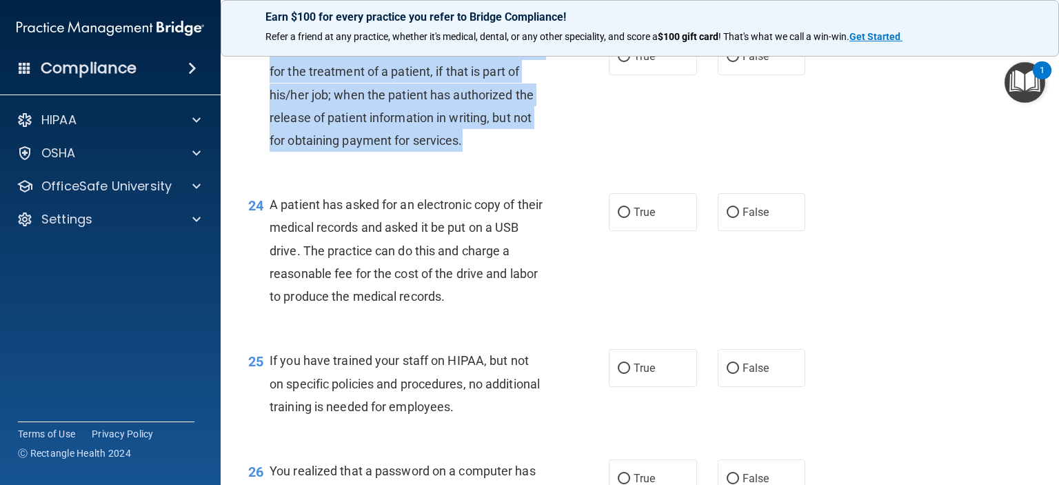
drag, startPoint x: 325, startPoint y: 210, endPoint x: 270, endPoint y: 93, distance: 129.8
click at [270, 93] on div "A practice can disclose patient health information for the treatment of a patie…" at bounding box center [413, 94] width 286 height 114
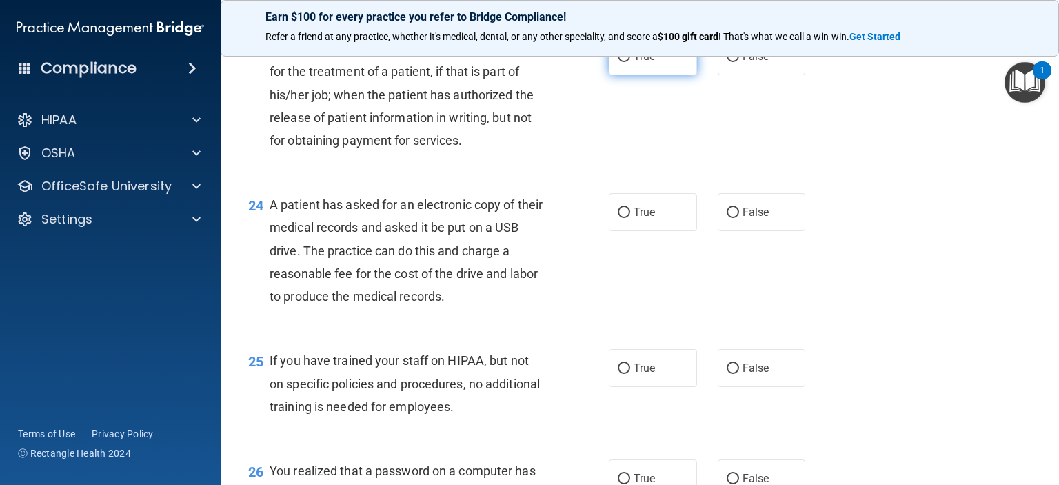
click at [661, 75] on label "True" at bounding box center [653, 56] width 88 height 38
click at [630, 62] on input "True" at bounding box center [624, 57] width 12 height 10
radio input "true"
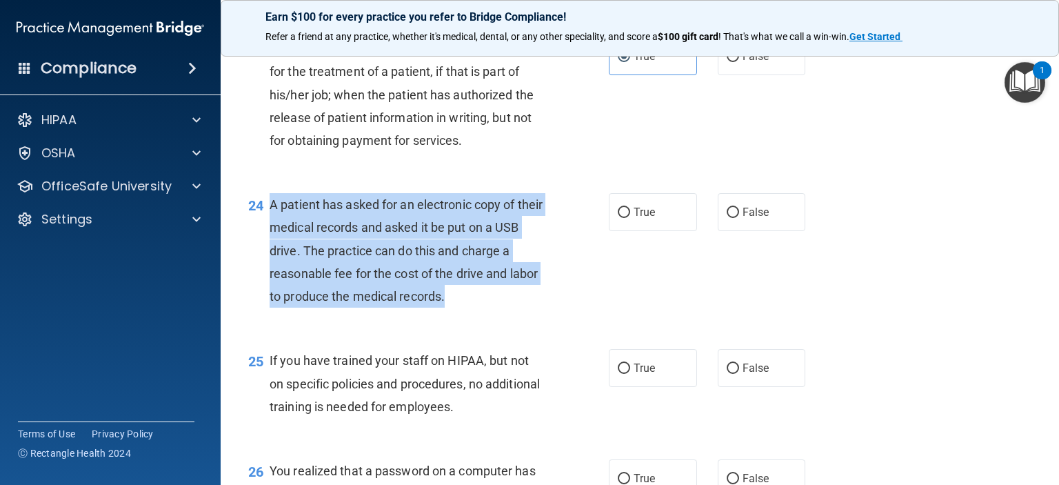
drag, startPoint x: 447, startPoint y: 363, endPoint x: 271, endPoint y: 270, distance: 199.2
click at [271, 270] on div "A patient has asked for an electronic copy of their medical records and asked i…" at bounding box center [413, 250] width 286 height 114
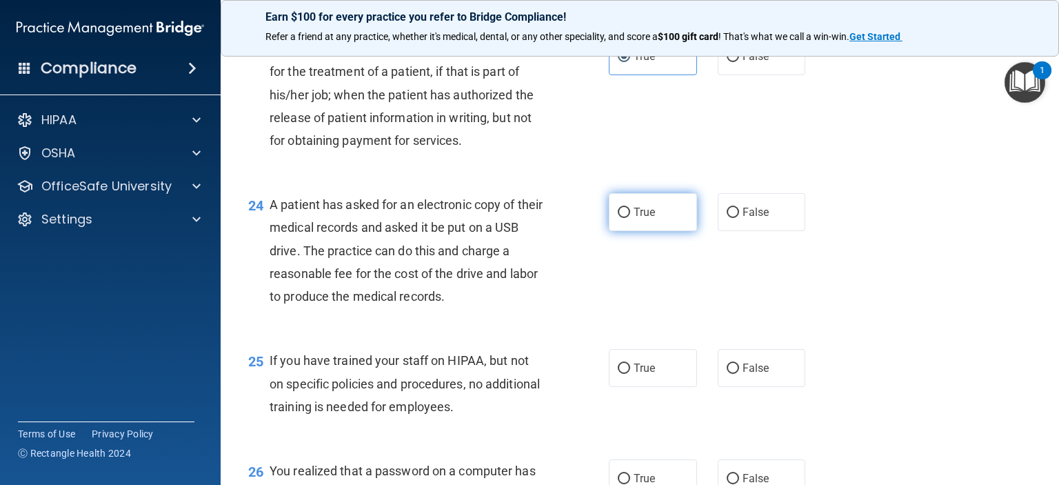
click at [617, 231] on label "True" at bounding box center [653, 212] width 88 height 38
click at [618, 218] on input "True" at bounding box center [624, 212] width 12 height 10
radio input "true"
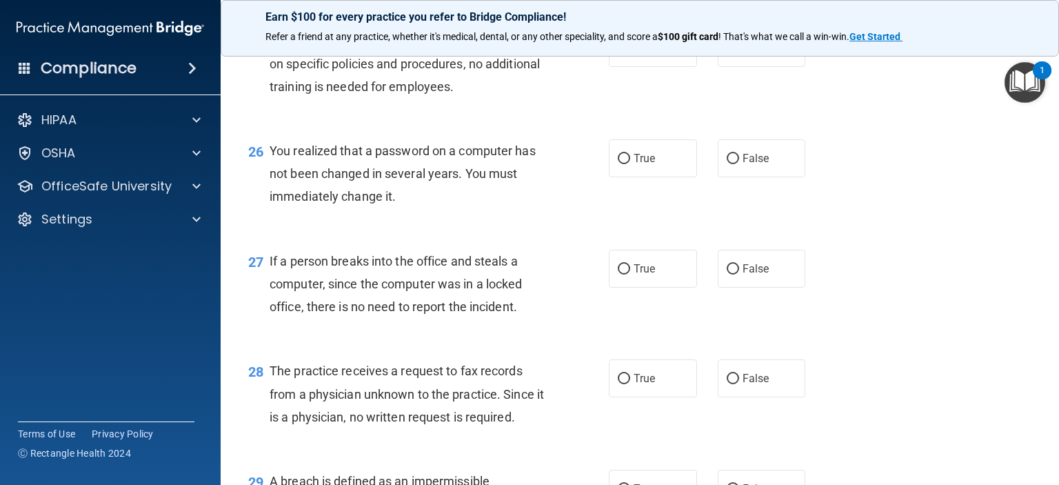
scroll to position [2975, 0]
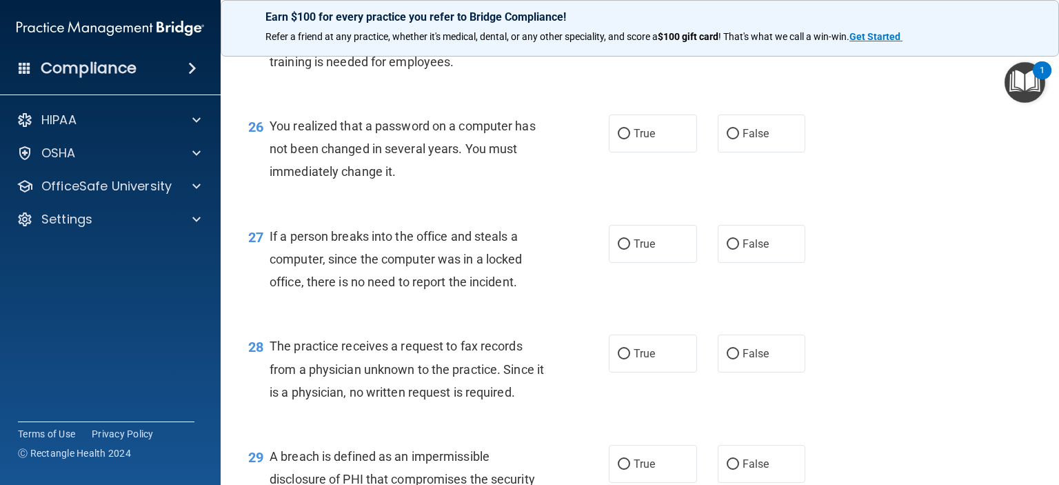
click at [758, 30] on span "False" at bounding box center [755, 23] width 27 height 13
click at [739, 29] on input "False" at bounding box center [732, 24] width 12 height 10
radio input "true"
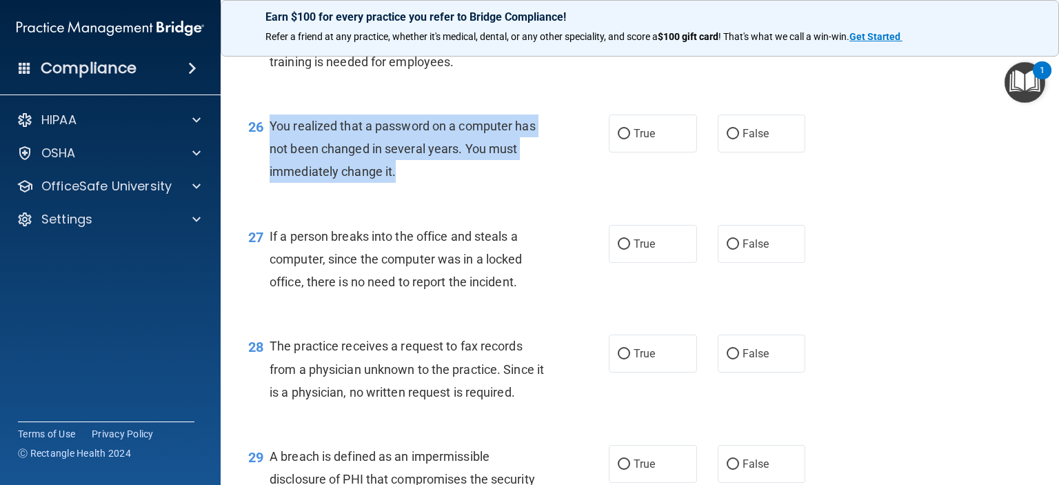
drag, startPoint x: 402, startPoint y: 240, endPoint x: 272, endPoint y: 192, distance: 138.0
click at [272, 183] on div "You realized that a password on a computer has not been changed in several year…" at bounding box center [413, 148] width 286 height 69
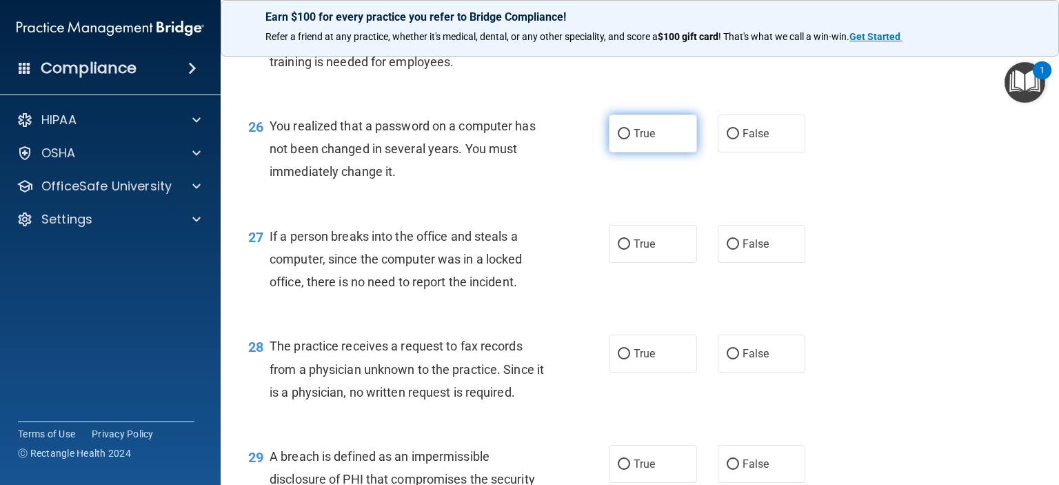
click at [637, 140] on span "True" at bounding box center [643, 133] width 21 height 13
click at [630, 139] on input "True" at bounding box center [624, 134] width 12 height 10
radio input "true"
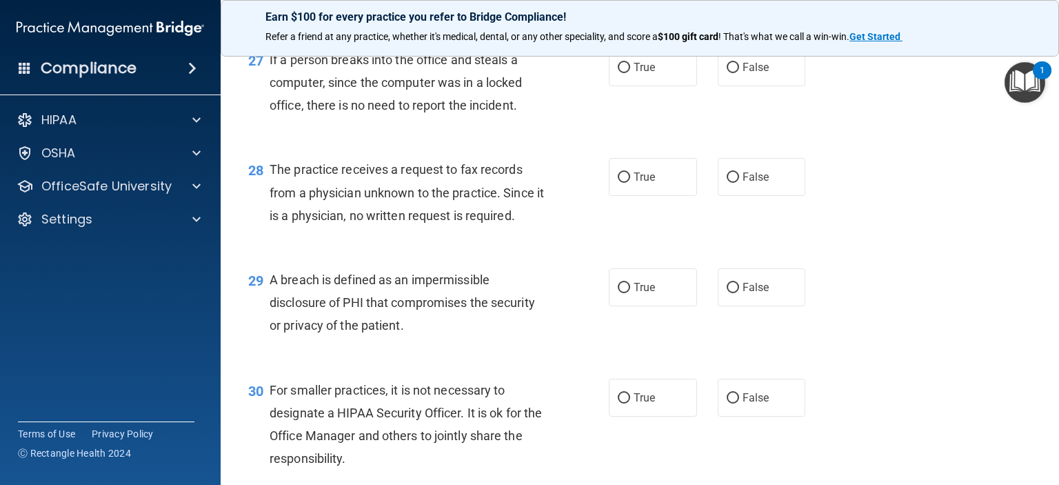
scroll to position [3182, 0]
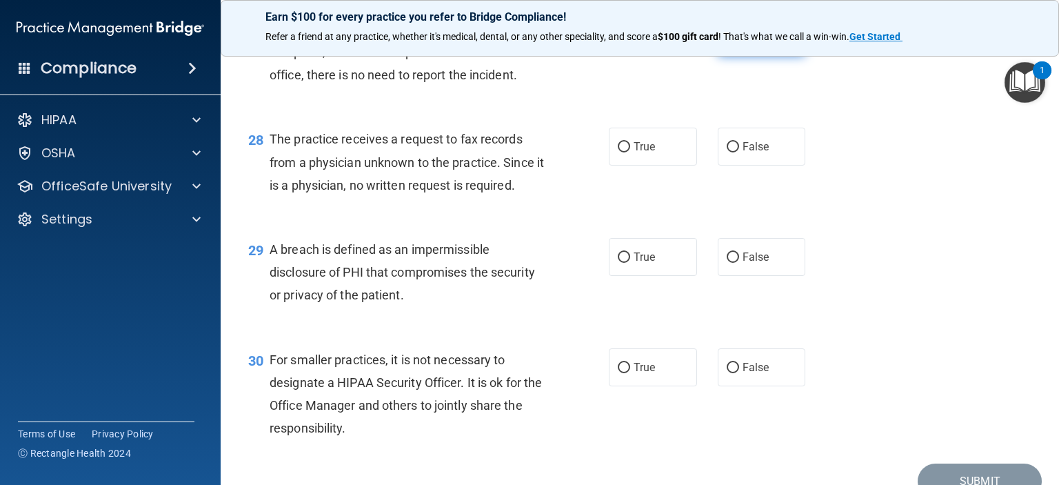
click at [728, 43] on input "False" at bounding box center [732, 37] width 12 height 10
radio input "true"
click at [761, 153] on span "False" at bounding box center [755, 146] width 27 height 13
click at [739, 152] on input "False" at bounding box center [732, 147] width 12 height 10
radio input "true"
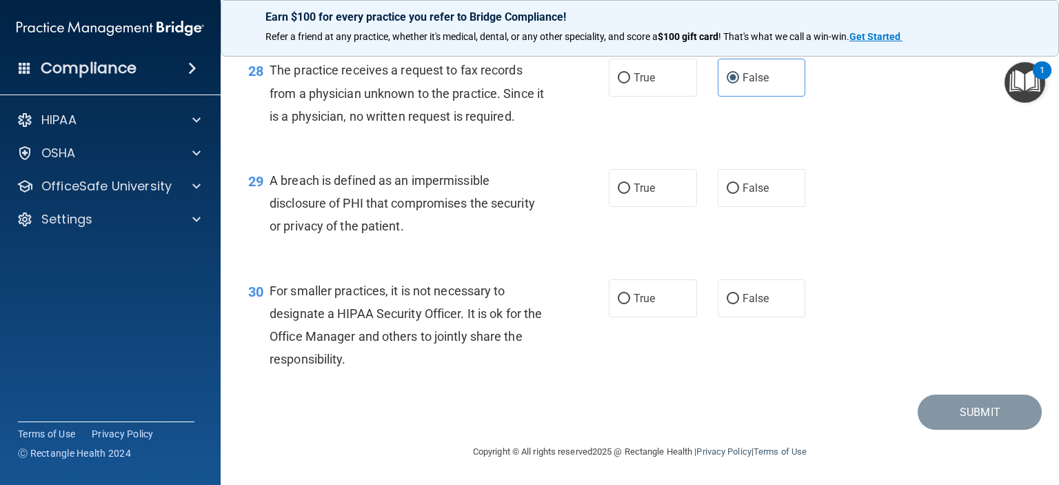
scroll to position [3320, 0]
click at [642, 170] on label "True" at bounding box center [653, 188] width 88 height 38
click at [630, 183] on input "True" at bounding box center [624, 188] width 12 height 10
radio input "true"
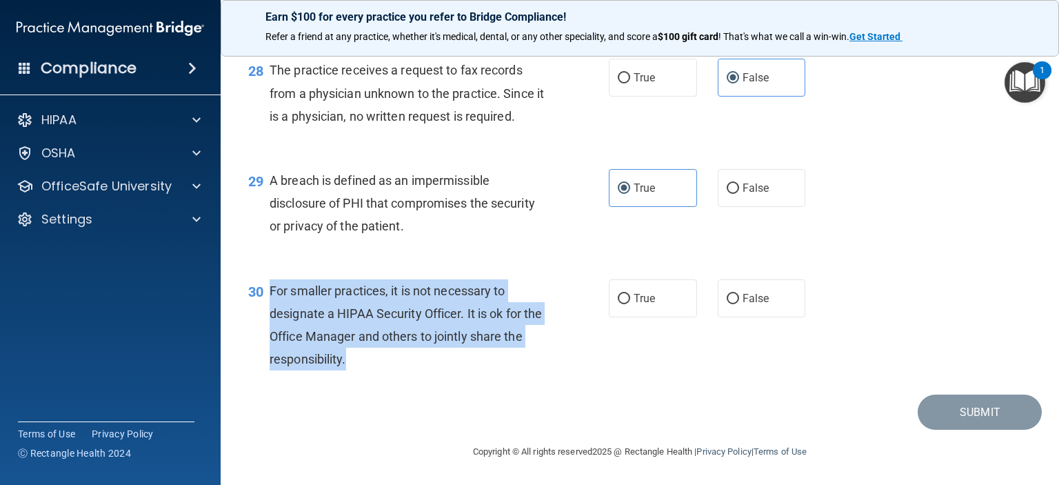
drag, startPoint x: 363, startPoint y: 360, endPoint x: 269, endPoint y: 288, distance: 118.0
click at [270, 288] on div "For smaller practices, it is not necessary to designate a HIPAA Security Office…" at bounding box center [413, 325] width 286 height 92
click at [378, 369] on div "For smaller practices, it is not necessary to designate a HIPAA Security Office…" at bounding box center [413, 325] width 286 height 92
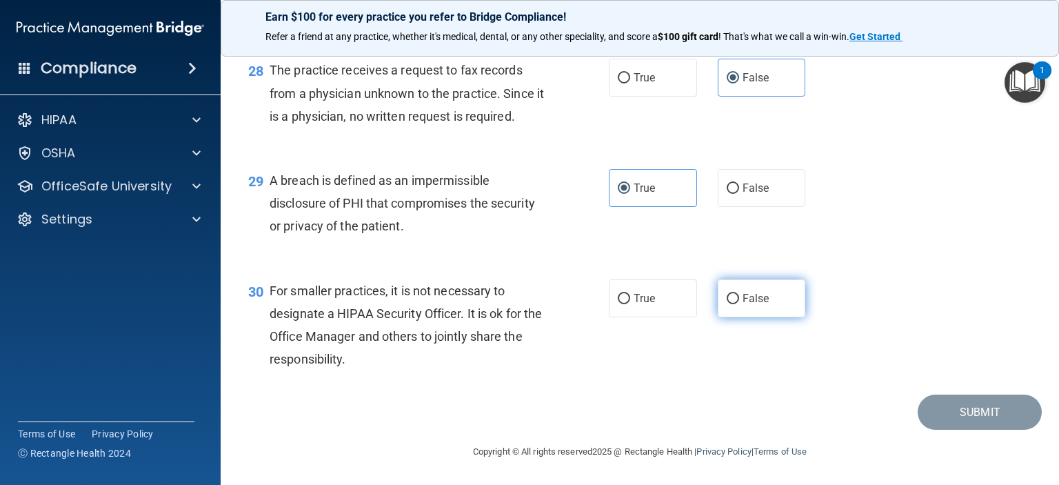
drag, startPoint x: 794, startPoint y: 294, endPoint x: 771, endPoint y: 297, distance: 22.9
click at [782, 297] on label "False" at bounding box center [762, 298] width 88 height 38
click at [739, 297] on input "False" at bounding box center [732, 299] width 12 height 10
radio input "true"
click at [761, 298] on span "False" at bounding box center [755, 298] width 27 height 13
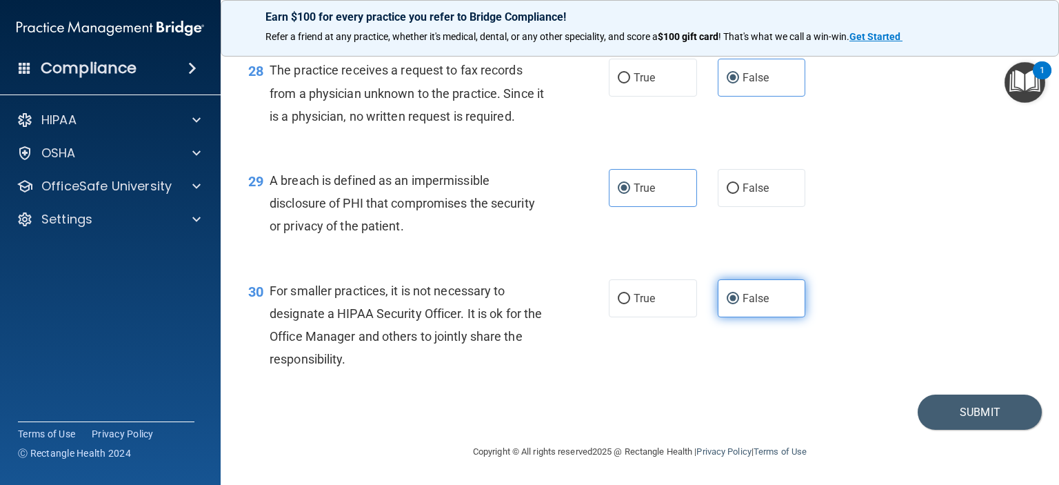
click at [739, 298] on input "False" at bounding box center [732, 299] width 12 height 10
click at [976, 404] on button "Submit" at bounding box center [979, 411] width 124 height 35
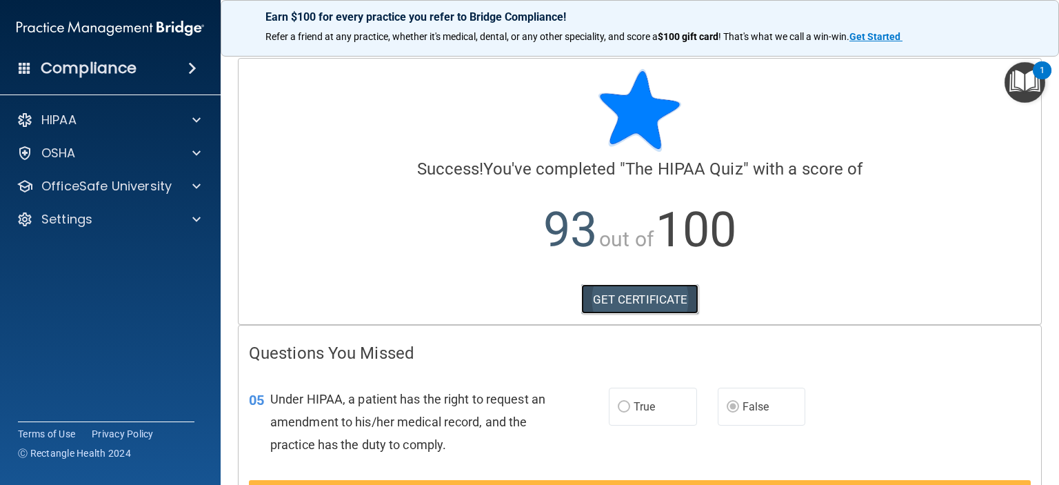
click at [610, 302] on link "GET CERTIFICATE" at bounding box center [640, 299] width 118 height 30
click at [642, 302] on link "GET CERTIFICATE" at bounding box center [640, 299] width 118 height 30
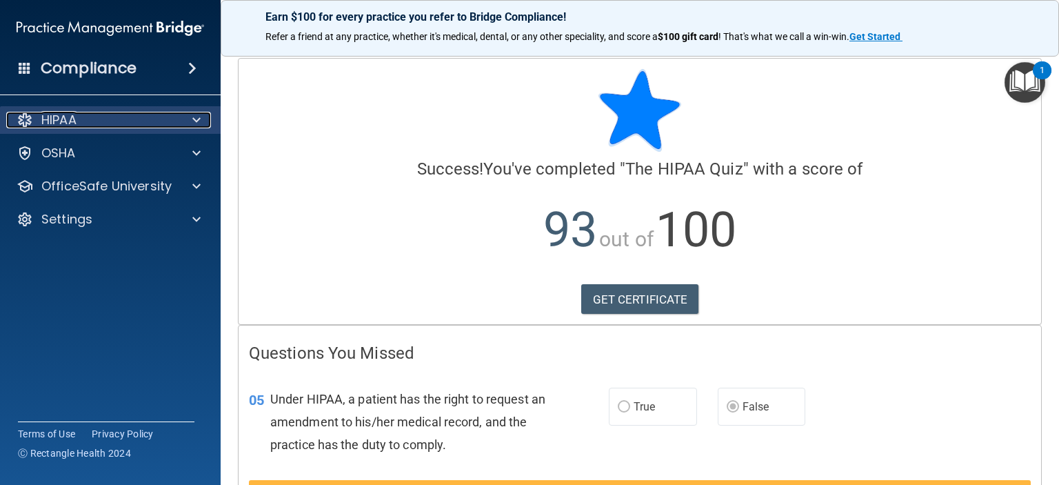
click at [94, 125] on div "HIPAA" at bounding box center [91, 120] width 171 height 17
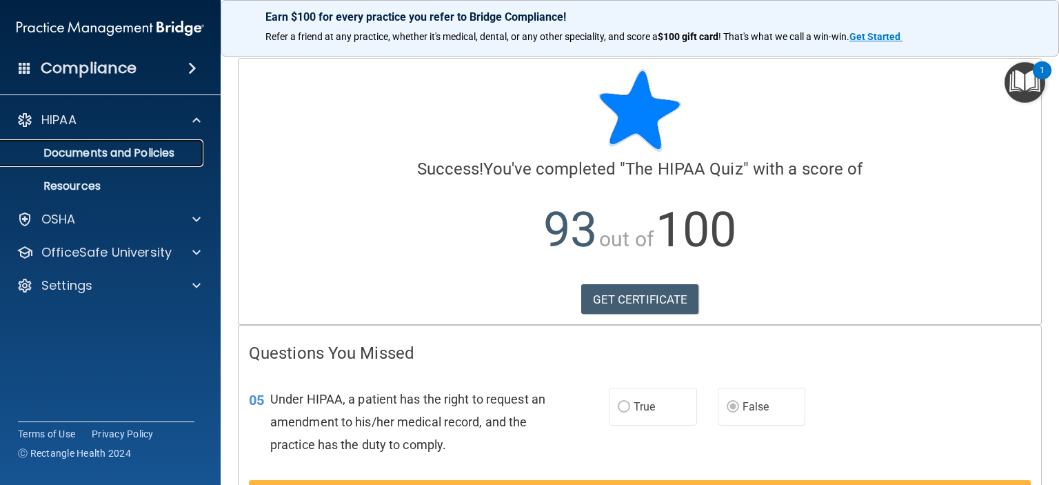
click at [122, 151] on p "Documents and Policies" at bounding box center [103, 153] width 188 height 14
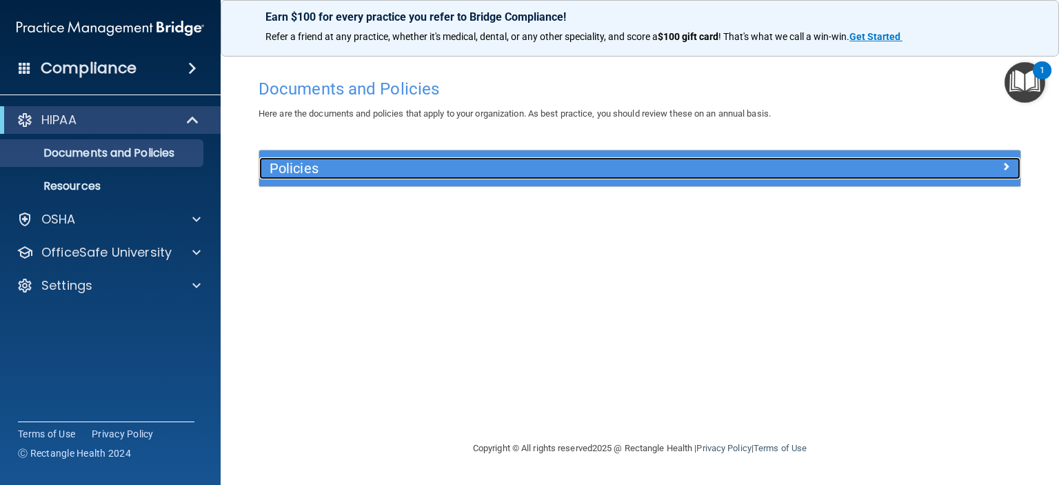
click at [312, 174] on h5 "Policies" at bounding box center [545, 168] width 550 height 15
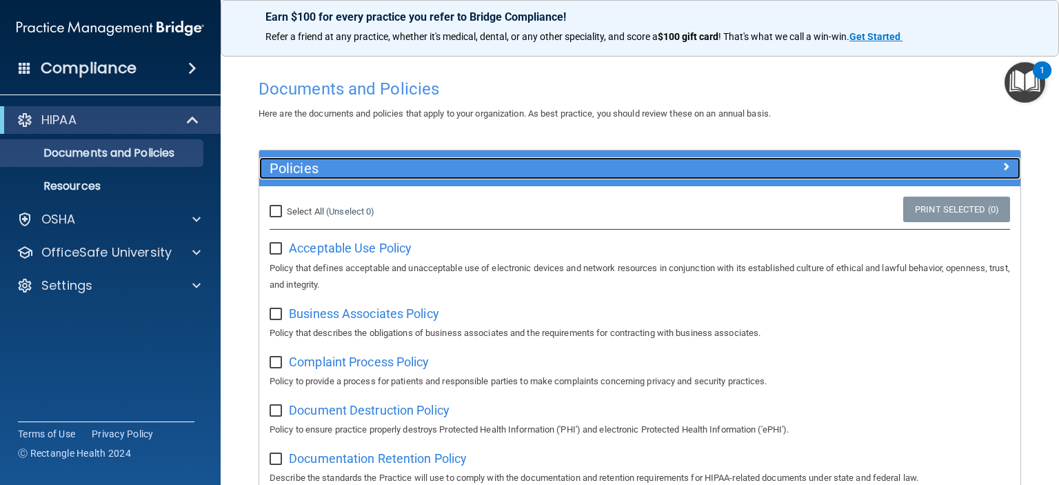
click at [325, 170] on h5 "Policies" at bounding box center [545, 168] width 550 height 15
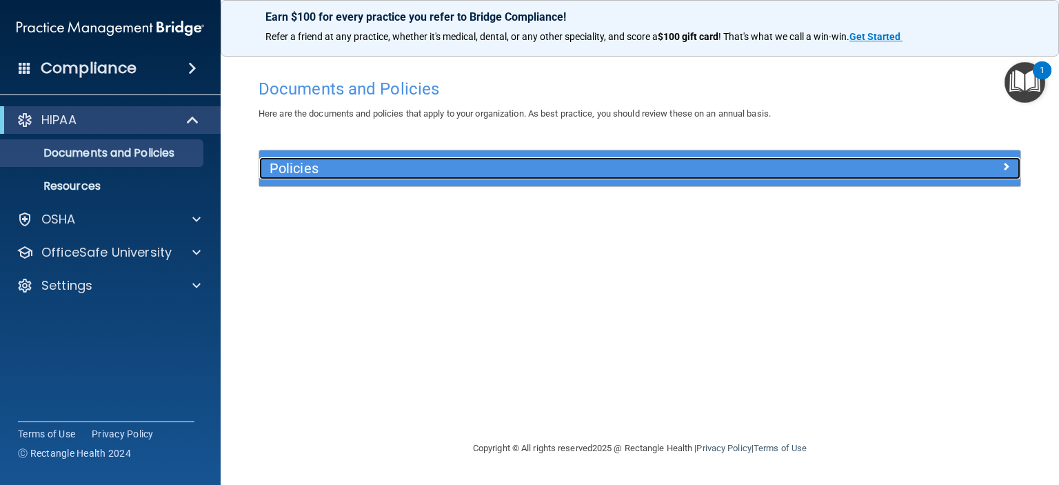
click at [363, 165] on h5 "Policies" at bounding box center [545, 168] width 550 height 15
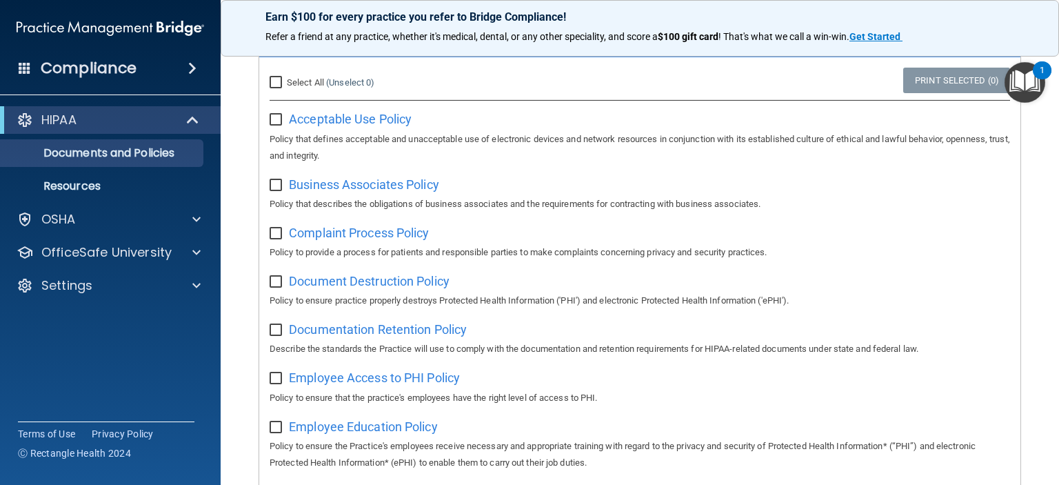
scroll to position [138, 0]
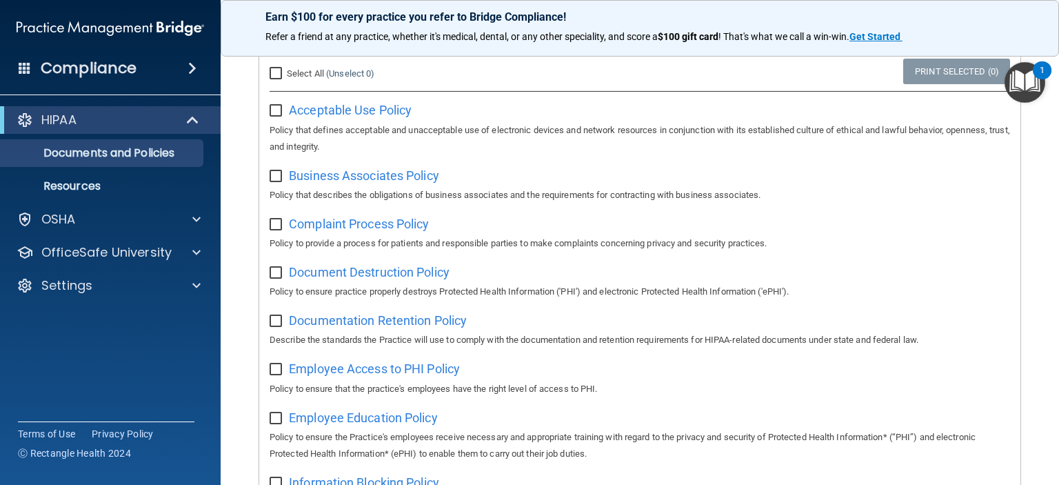
click at [291, 74] on span "Select All" at bounding box center [305, 73] width 37 height 10
click at [285, 74] on input "Select All (Unselect 0) Unselect All" at bounding box center [278, 73] width 16 height 11
checkbox input "true"
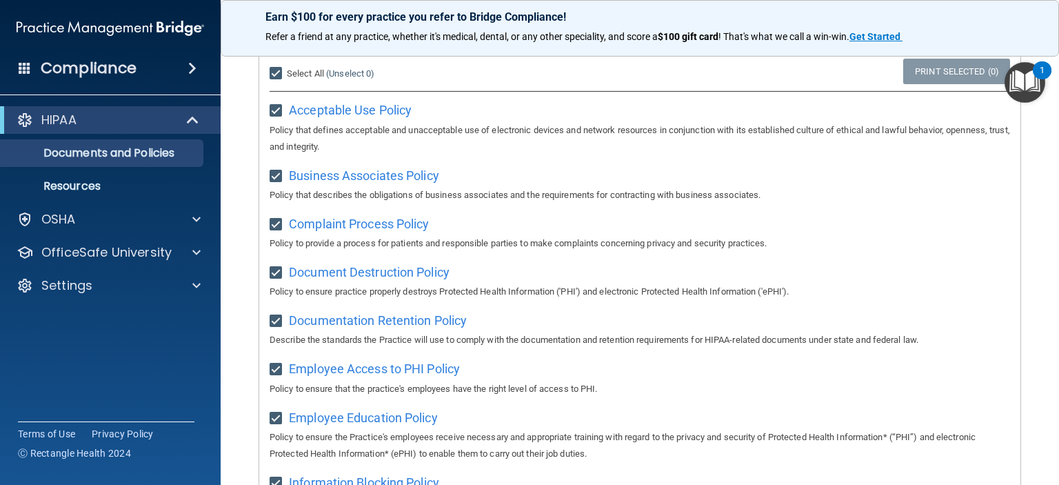
checkbox input "true"
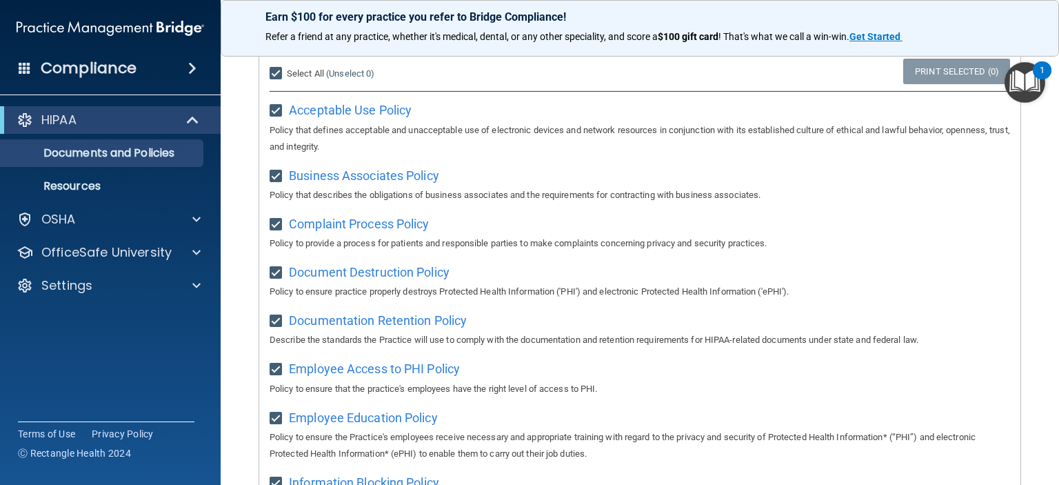
checkbox input "true"
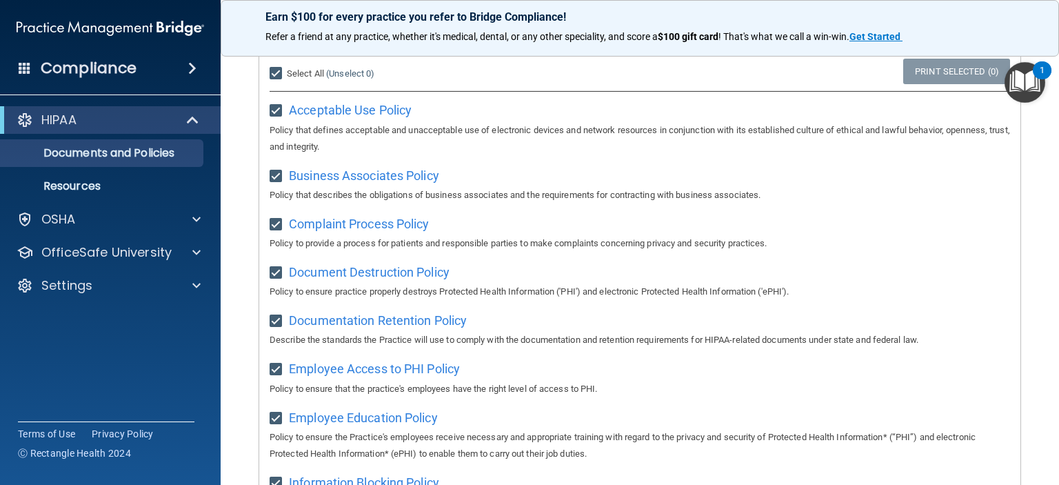
checkbox input "true"
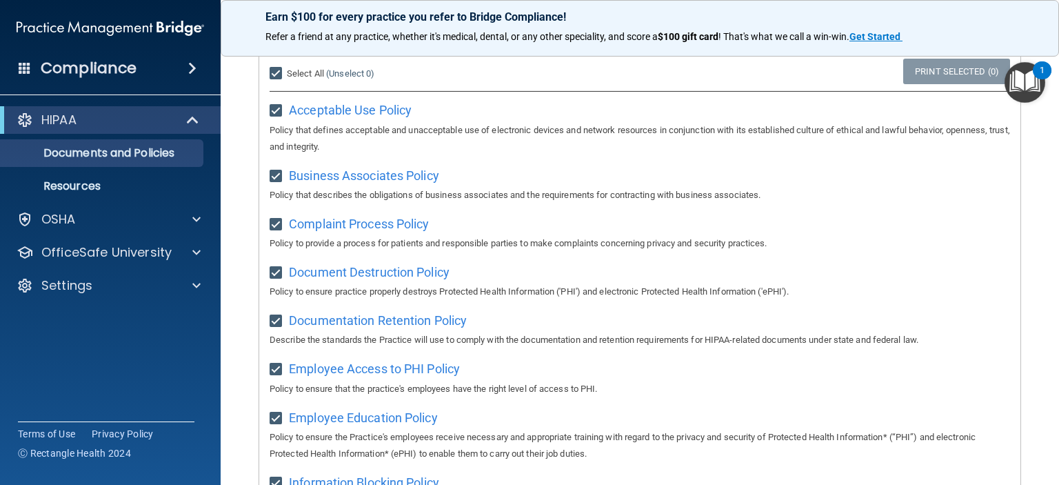
checkbox input "true"
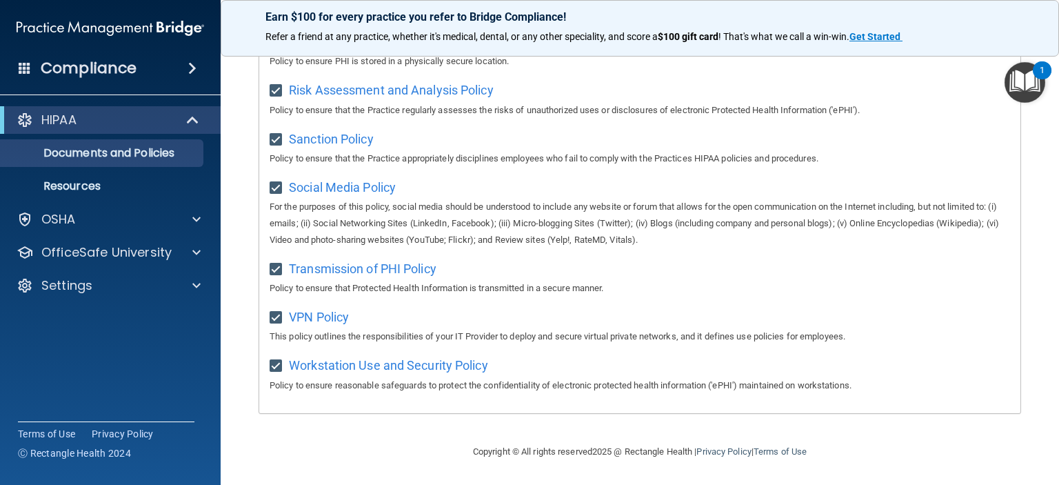
scroll to position [924, 0]
click at [91, 185] on p "Resources" at bounding box center [103, 186] width 188 height 14
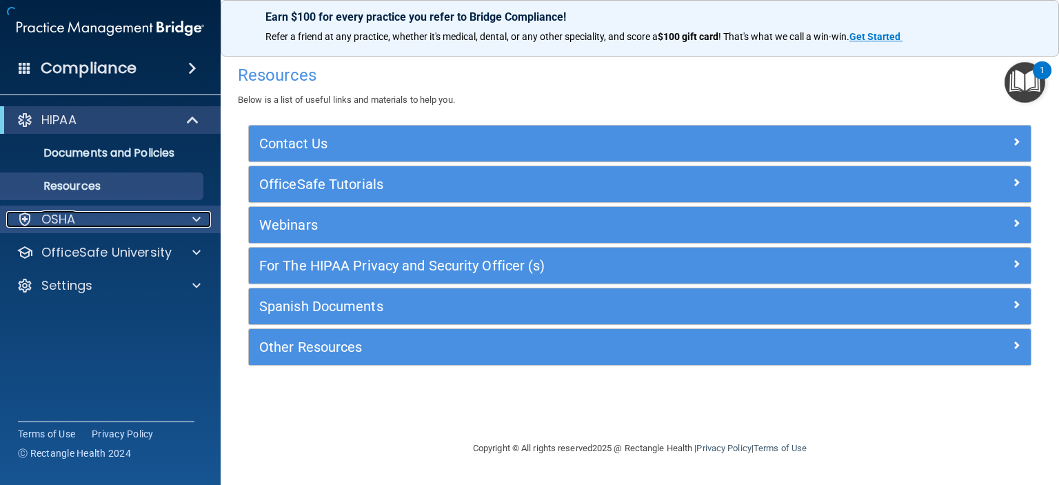
click at [94, 220] on div "OSHA" at bounding box center [91, 219] width 171 height 17
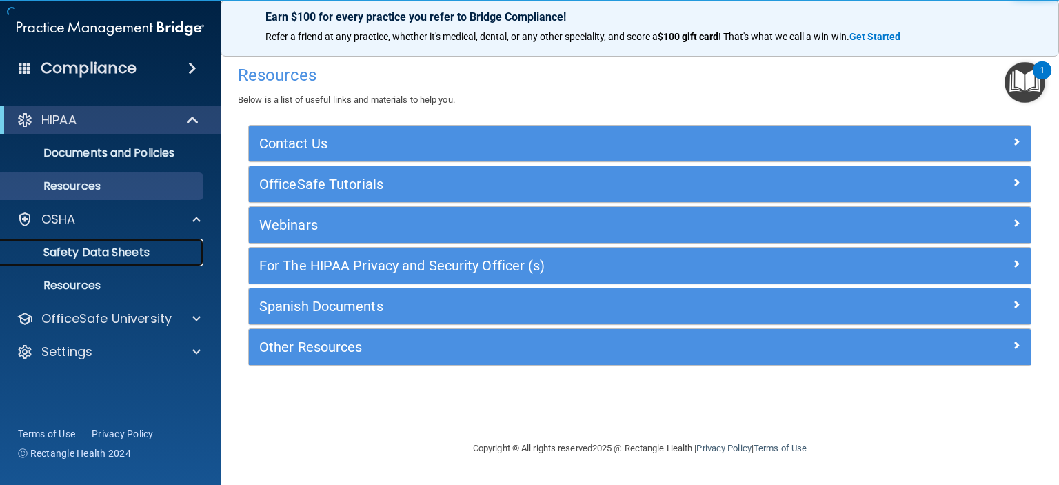
click at [105, 254] on p "Safety Data Sheets" at bounding box center [103, 252] width 188 height 14
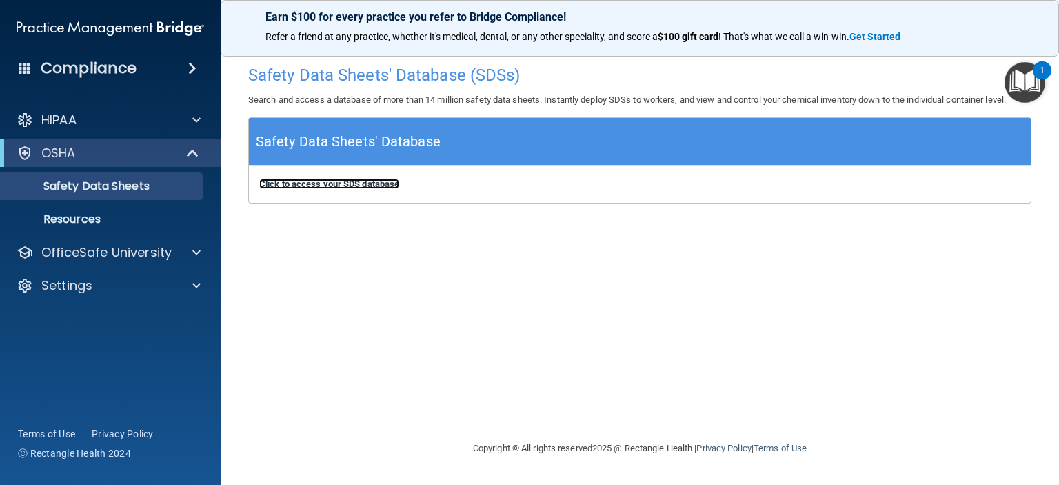
click at [356, 187] on b "Click to access your SDS database" at bounding box center [329, 184] width 140 height 10
